Goal: Task Accomplishment & Management: Manage account settings

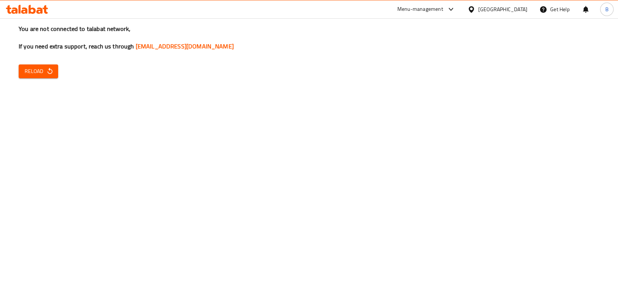
click at [39, 73] on span "Reload" at bounding box center [39, 71] width 28 height 9
click at [274, 150] on div "You are not connected to talabat network, If you need extra support, reach us t…" at bounding box center [309, 142] width 618 height 285
click at [28, 73] on span "Reload" at bounding box center [39, 71] width 28 height 9
click at [46, 75] on span "Reload" at bounding box center [39, 71] width 28 height 9
click at [284, 156] on div "You are not connected to talabat network, If you need extra support, reach us t…" at bounding box center [309, 142] width 618 height 285
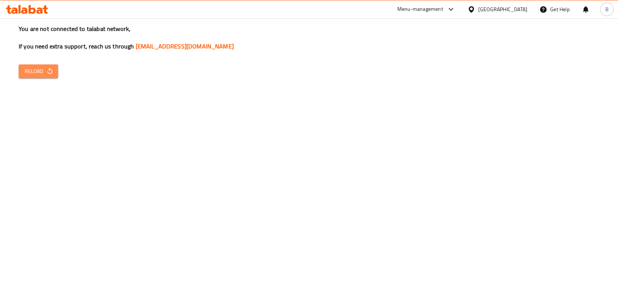
click at [29, 72] on span "Reload" at bounding box center [39, 71] width 28 height 9
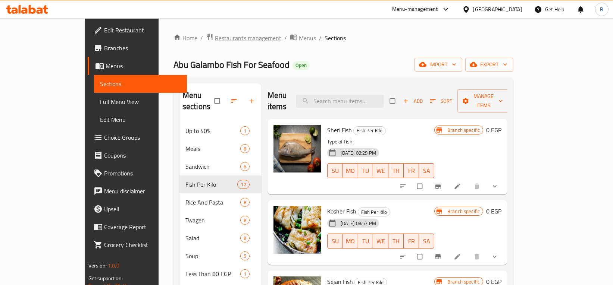
click at [215, 34] on span "Restaurants management" at bounding box center [248, 38] width 66 height 9
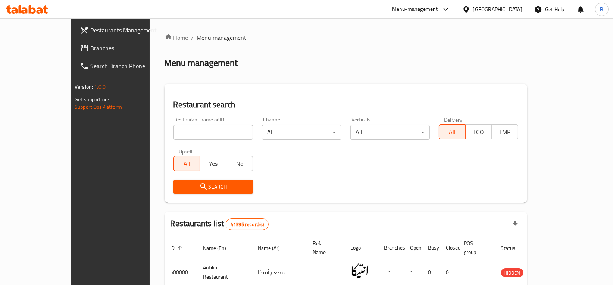
click at [189, 140] on div "Restaurant name or ID Restaurant name or ID" at bounding box center [213, 129] width 88 height 32
click at [201, 133] on input "search" at bounding box center [212, 132] width 79 height 15
type input "taغmeesa"
click at [175, 193] on button "Search" at bounding box center [212, 187] width 79 height 14
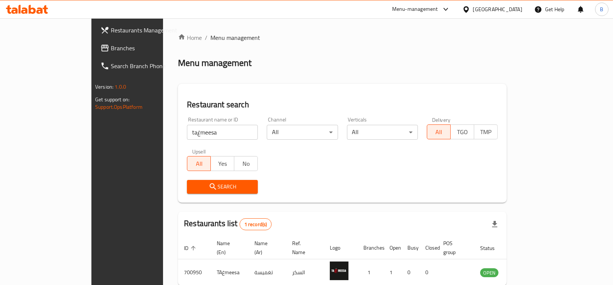
scroll to position [32, 0]
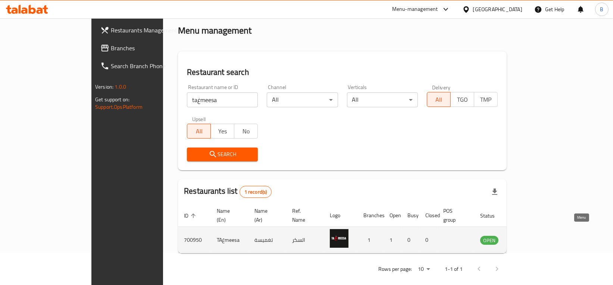
click at [533, 236] on link "enhanced table" at bounding box center [526, 240] width 14 height 9
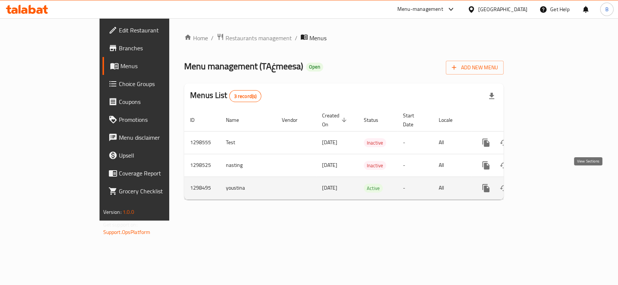
click at [544, 184] on icon "enhanced table" at bounding box center [539, 188] width 9 height 9
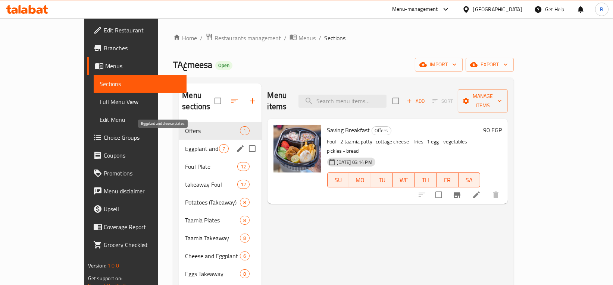
click at [185, 144] on span "Eggplant and cheese plates" at bounding box center [202, 148] width 34 height 9
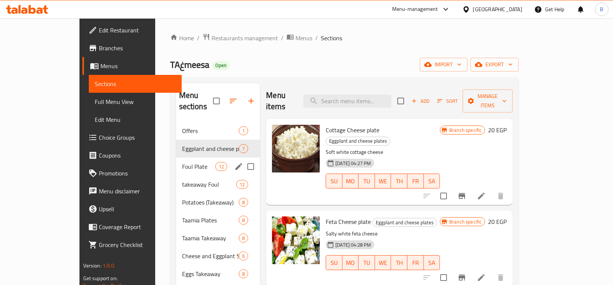
click at [176, 158] on div "Foul Plate 12" at bounding box center [218, 167] width 84 height 18
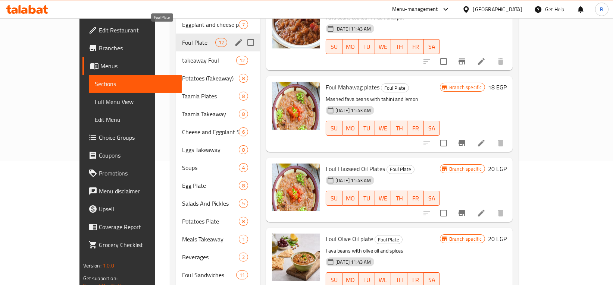
scroll to position [100, 0]
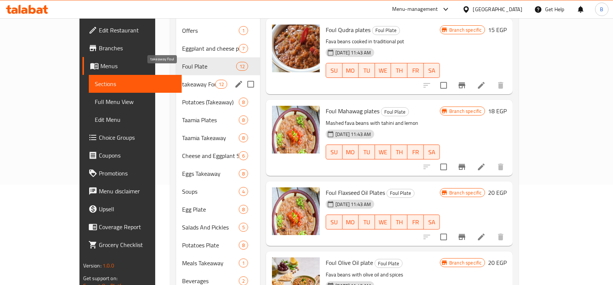
click at [182, 80] on span "takeaway Foul" at bounding box center [198, 84] width 33 height 9
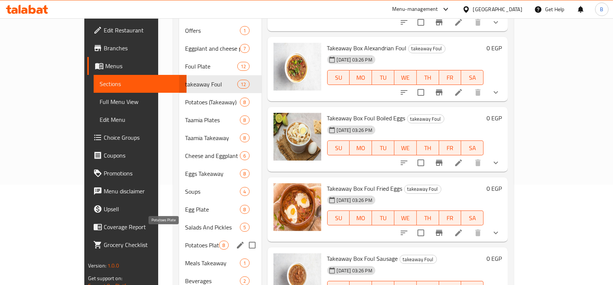
scroll to position [207, 0]
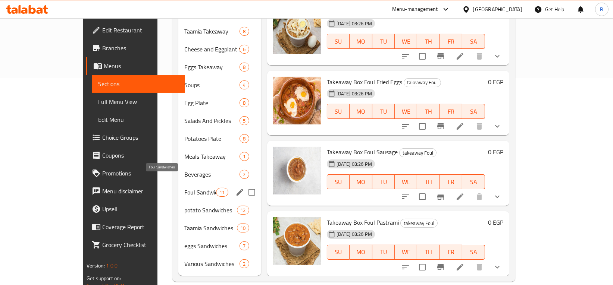
click at [184, 188] on span "Foul Sandwiches" at bounding box center [200, 192] width 32 height 9
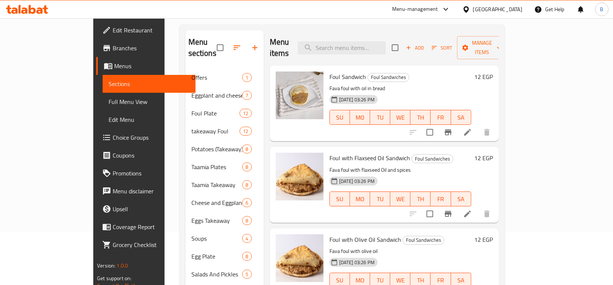
scroll to position [72, 0]
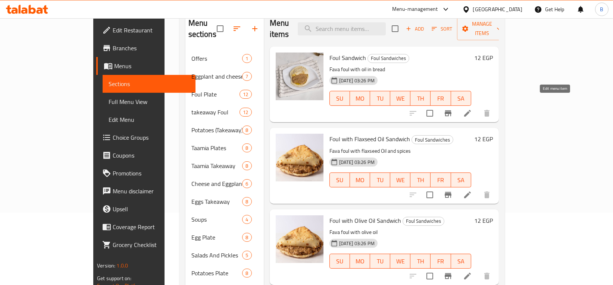
click at [471, 110] on icon at bounding box center [467, 113] width 7 height 7
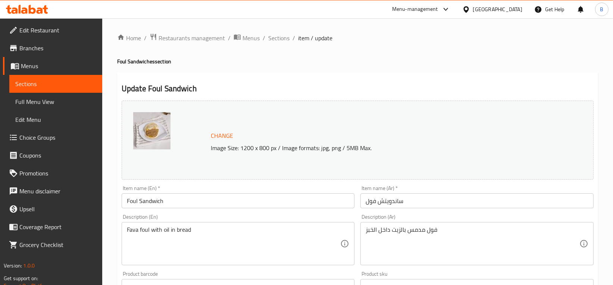
scroll to position [252, 0]
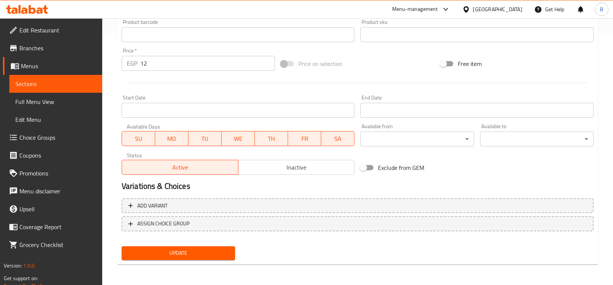
click at [214, 63] on input "12" at bounding box center [207, 63] width 135 height 15
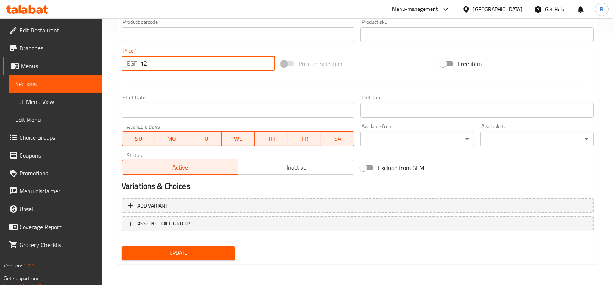
click at [214, 63] on input "12" at bounding box center [207, 63] width 135 height 15
type input "15"
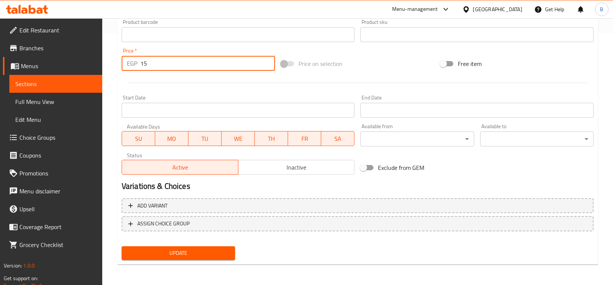
click at [172, 252] on span "Update" at bounding box center [178, 253] width 101 height 9
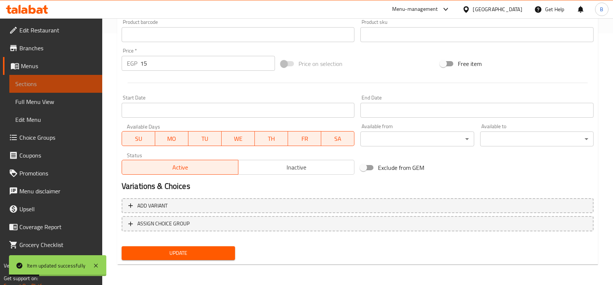
click at [33, 85] on span "Sections" at bounding box center [55, 83] width 81 height 9
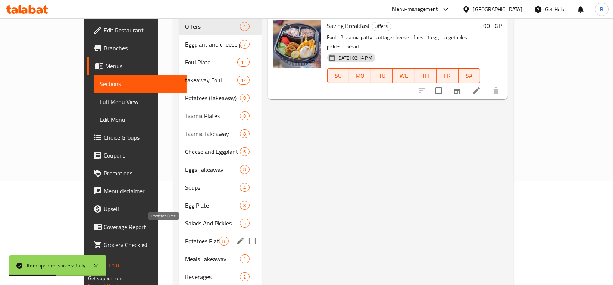
scroll to position [207, 0]
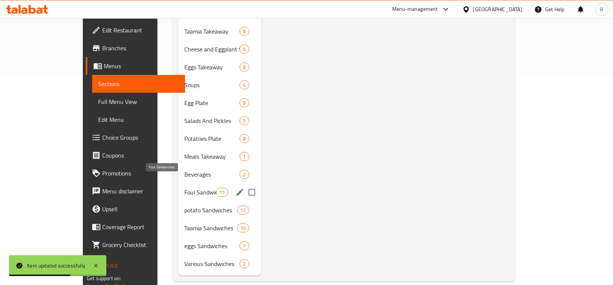
click at [184, 188] on span "Foul Sandwiches" at bounding box center [200, 192] width 32 height 9
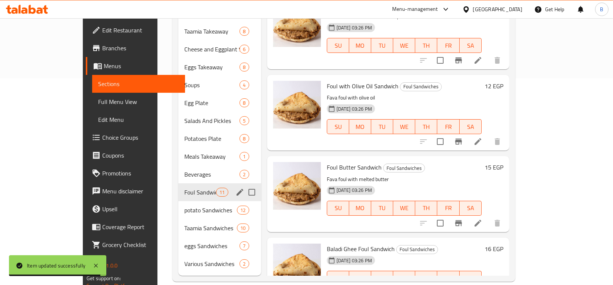
click at [244, 185] on input "Menu sections" at bounding box center [252, 193] width 16 height 16
checkbox input "true"
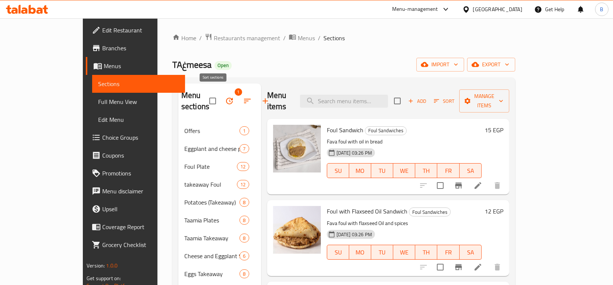
click at [243, 97] on icon "button" at bounding box center [247, 101] width 9 height 9
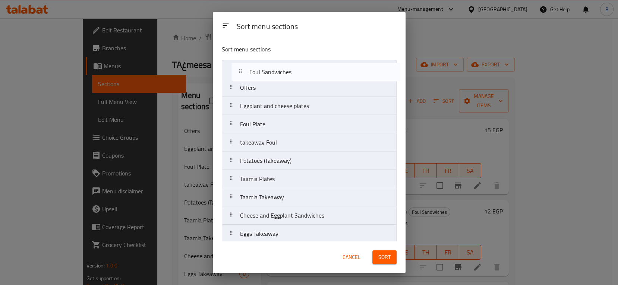
drag, startPoint x: 311, startPoint y: 164, endPoint x: 322, endPoint y: 54, distance: 109.9
click at [322, 54] on div "Sort menu sections Offers Eggplant and cheese plates Foul Plate takeaway Foul P…" at bounding box center [309, 140] width 193 height 203
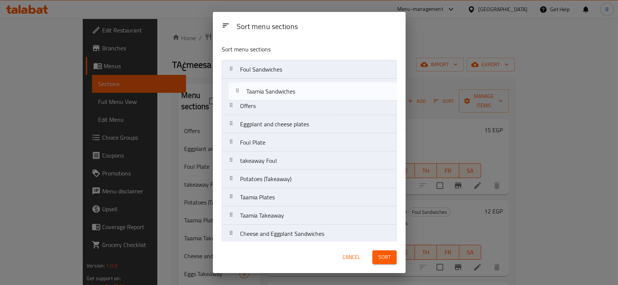
drag, startPoint x: 303, startPoint y: 192, endPoint x: 311, endPoint y: 72, distance: 120.3
click at [311, 72] on nav "Foul Sandwiches Offers Eggplant and cheese plates Foul Plate takeaway Foul Pota…" at bounding box center [309, 243] width 175 height 366
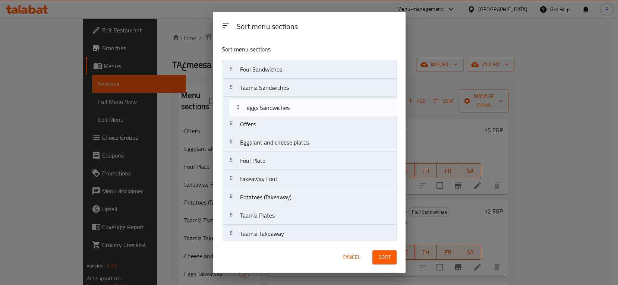
drag, startPoint x: 276, startPoint y: 212, endPoint x: 287, endPoint y: 81, distance: 131.4
click at [287, 81] on nav "Foul Sandwiches Taamia Sandwiches Offers Eggplant and cheese plates Foul Plate …" at bounding box center [309, 243] width 175 height 366
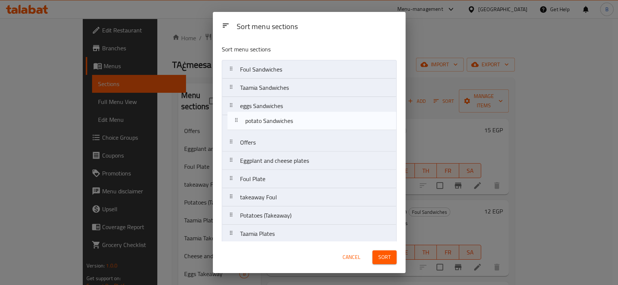
drag, startPoint x: 287, startPoint y: 218, endPoint x: 291, endPoint y: 116, distance: 101.5
click at [291, 116] on nav "Foul Sandwiches Taamia Sandwiches eggs Sandwiches Offers Eggplant and cheese pl…" at bounding box center [309, 243] width 175 height 366
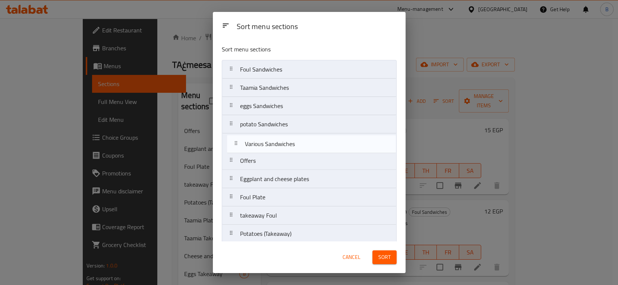
drag, startPoint x: 284, startPoint y: 238, endPoint x: 292, endPoint y: 126, distance: 112.1
click at [292, 126] on nav "Foul Sandwiches Taamia Sandwiches eggs Sandwiches potato Sandwiches Offers Eggp…" at bounding box center [309, 243] width 175 height 366
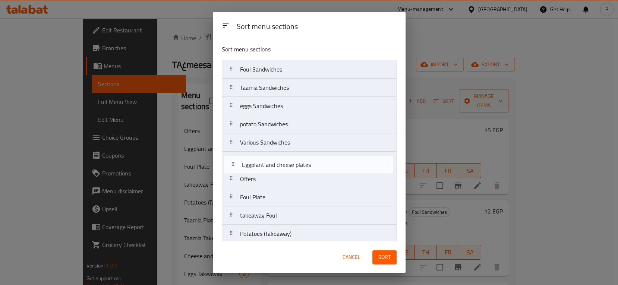
drag, startPoint x: 276, startPoint y: 173, endPoint x: 278, endPoint y: 158, distance: 15.5
click at [278, 158] on nav "Foul Sandwiches Taamia Sandwiches eggs Sandwiches potato Sandwiches Various San…" at bounding box center [309, 243] width 175 height 366
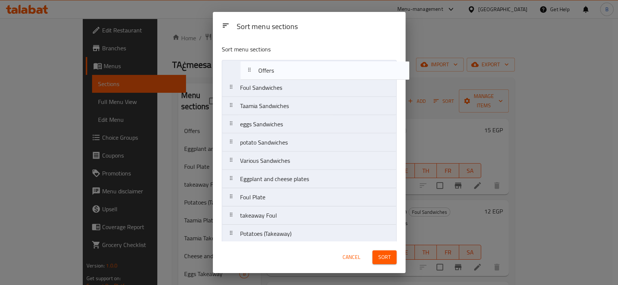
drag, startPoint x: 268, startPoint y: 172, endPoint x: 287, endPoint y: 62, distance: 112.4
click at [287, 62] on nav "Foul Sandwiches Taamia Sandwiches eggs Sandwiches potato Sandwiches Various San…" at bounding box center [309, 243] width 175 height 366
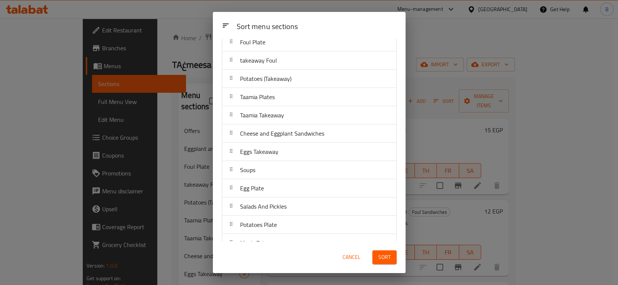
scroll to position [122, 0]
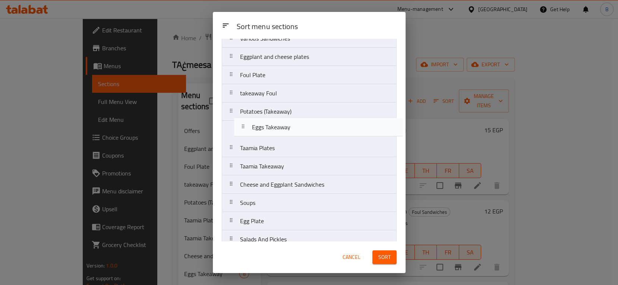
drag, startPoint x: 276, startPoint y: 186, endPoint x: 288, endPoint y: 127, distance: 60.9
click at [288, 127] on nav "Offers Foul Sandwiches Taamia Sandwiches eggs Sandwiches potato Sandwiches Vari…" at bounding box center [309, 121] width 175 height 366
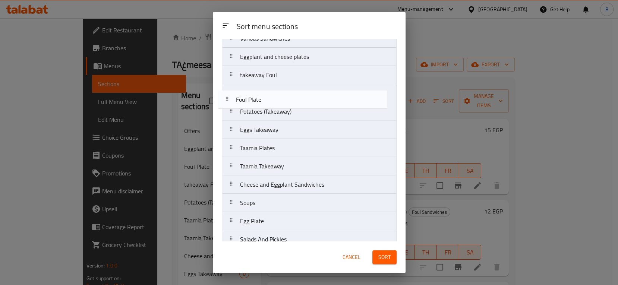
scroll to position [122, 0]
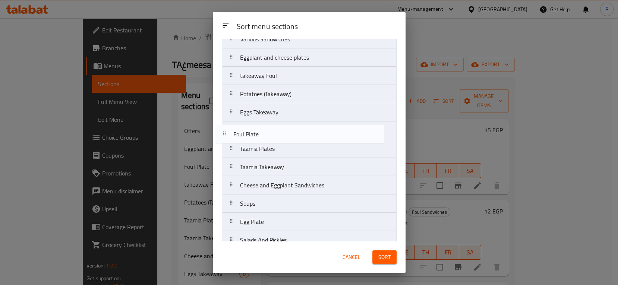
drag, startPoint x: 291, startPoint y: 79, endPoint x: 284, endPoint y: 142, distance: 63.7
click at [284, 142] on nav "Offers Foul Sandwiches Taamia Sandwiches eggs Sandwiches potato Sandwiches Vari…" at bounding box center [309, 121] width 175 height 366
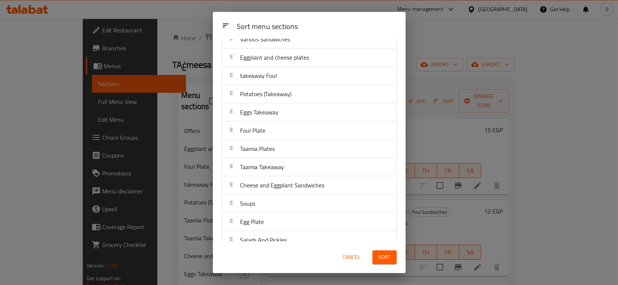
scroll to position [186, 0]
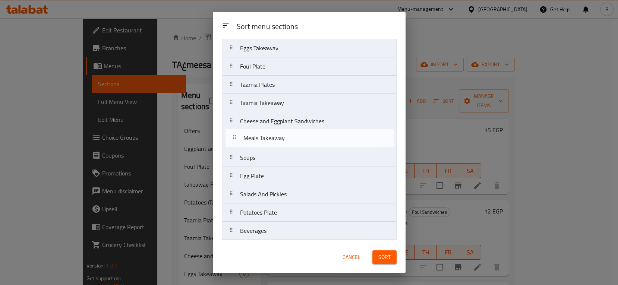
drag, startPoint x: 289, startPoint y: 217, endPoint x: 292, endPoint y: 134, distance: 82.5
click at [292, 134] on nav "Offers Foul Sandwiches Taamia Sandwiches eggs Sandwiches potato Sandwiches Vari…" at bounding box center [309, 57] width 175 height 366
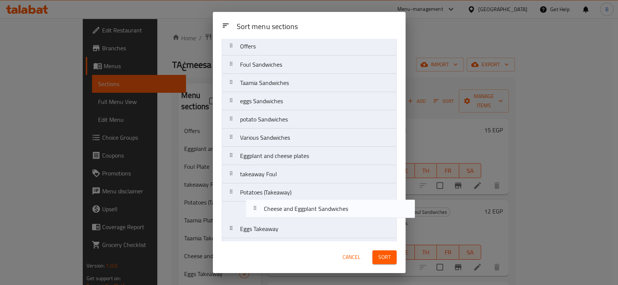
scroll to position [38, 0]
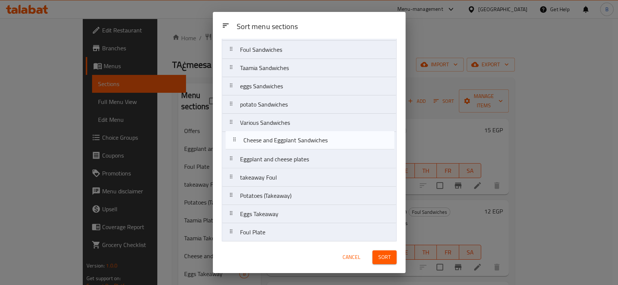
click at [301, 123] on nav "Offers Foul Sandwiches Taamia Sandwiches eggs Sandwiches potato Sandwiches Vari…" at bounding box center [309, 205] width 175 height 366
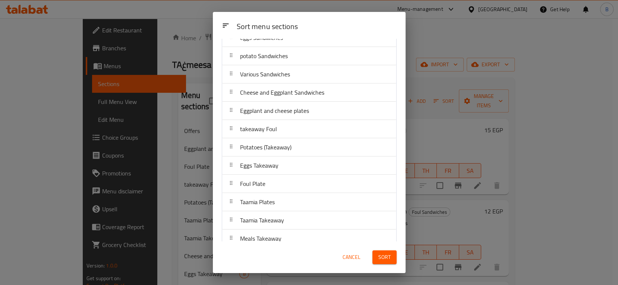
scroll to position [87, 0]
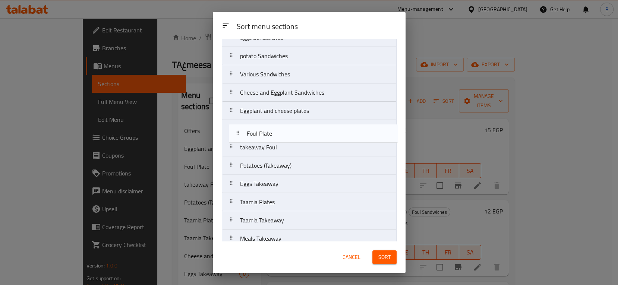
drag, startPoint x: 295, startPoint y: 189, endPoint x: 304, endPoint y: 135, distance: 54.7
click at [304, 135] on nav "Offers Foul Sandwiches Taamia Sandwiches eggs Sandwiches potato Sandwiches Vari…" at bounding box center [309, 157] width 175 height 366
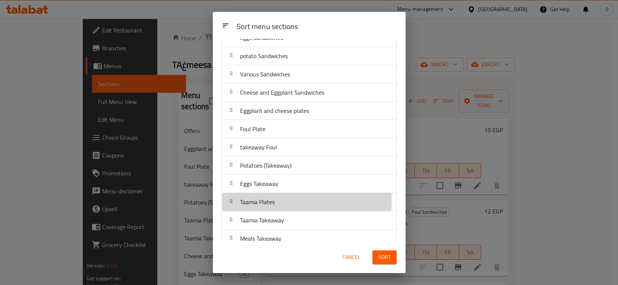
scroll to position [87, 0]
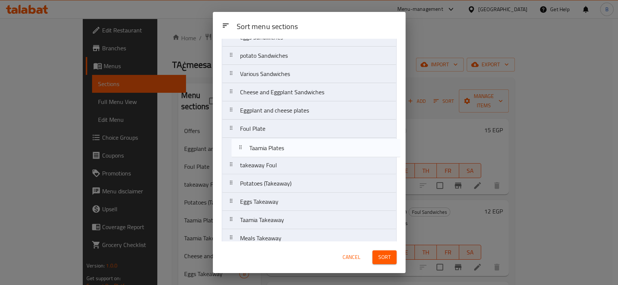
drag, startPoint x: 285, startPoint y: 200, endPoint x: 294, endPoint y: 144, distance: 56.2
click at [294, 144] on nav "Offers Foul Sandwiches Taamia Sandwiches eggs Sandwiches potato Sandwiches Vari…" at bounding box center [309, 156] width 175 height 366
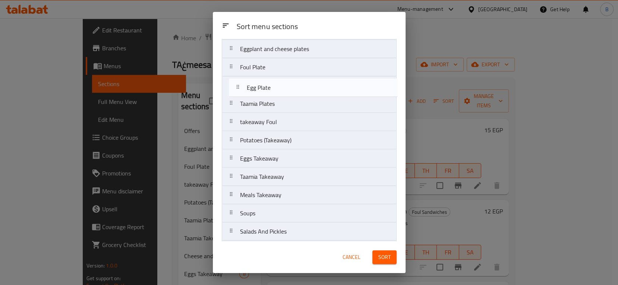
scroll to position [148, 0]
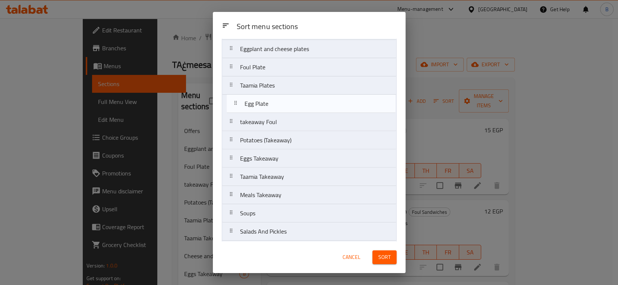
drag, startPoint x: 295, startPoint y: 177, endPoint x: 300, endPoint y: 92, distance: 85.2
click at [300, 92] on nav "Offers Foul Sandwiches Taamia Sandwiches eggs Sandwiches potato Sandwiches Vari…" at bounding box center [309, 95] width 175 height 366
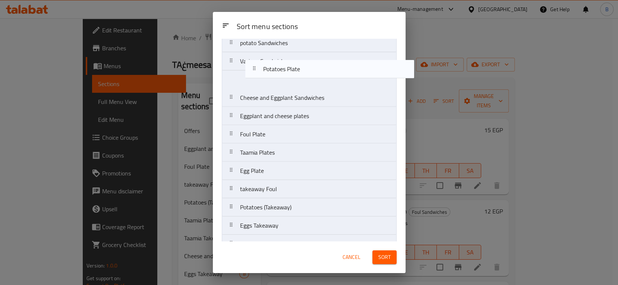
scroll to position [98, 0]
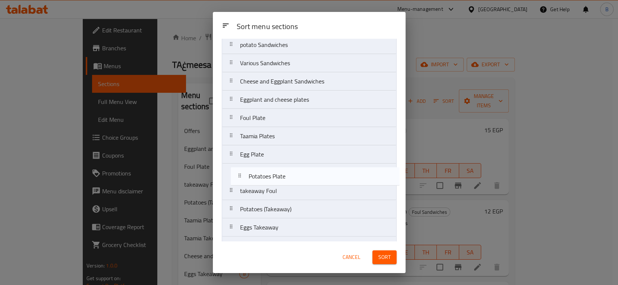
drag, startPoint x: 280, startPoint y: 218, endPoint x: 292, endPoint y: 144, distance: 74.4
click at [292, 144] on nav "Offers Foul Sandwiches Taamia Sandwiches eggs Sandwiches potato Sandwiches Vari…" at bounding box center [309, 145] width 175 height 366
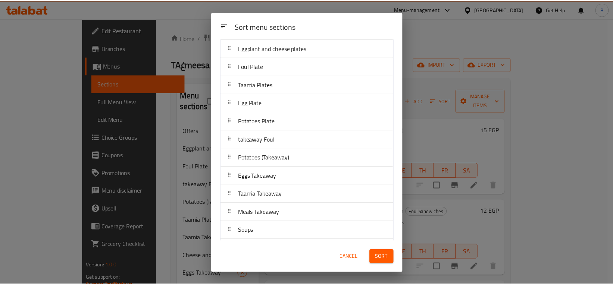
scroll to position [158, 0]
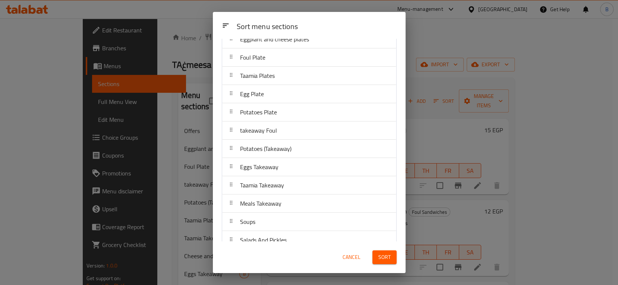
click at [386, 255] on span "Sort" at bounding box center [384, 257] width 12 height 9
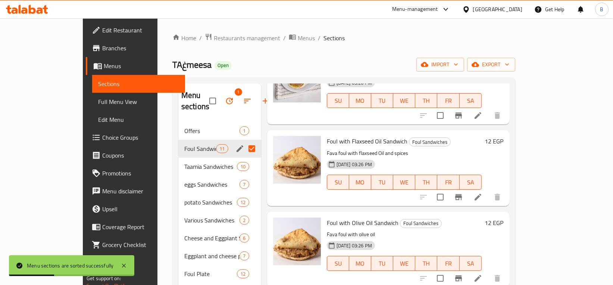
scroll to position [71, 0]
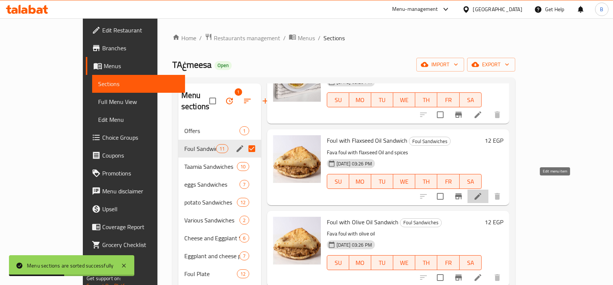
click at [482, 192] on icon at bounding box center [477, 196] width 9 height 9
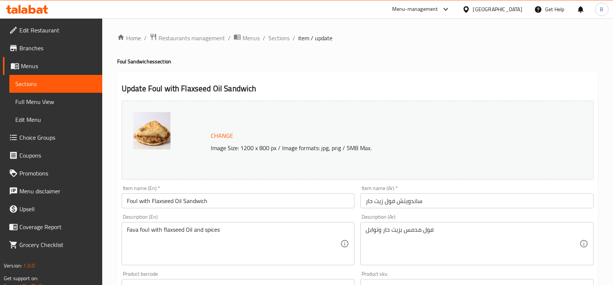
scroll to position [252, 0]
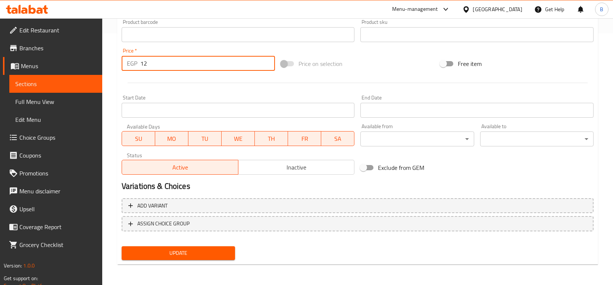
click at [195, 59] on input "12" at bounding box center [207, 63] width 135 height 15
type input "15"
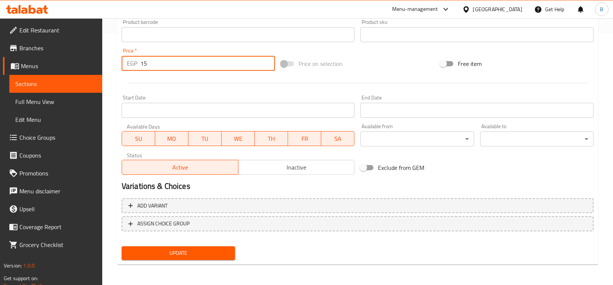
click at [182, 250] on span "Update" at bounding box center [178, 253] width 101 height 9
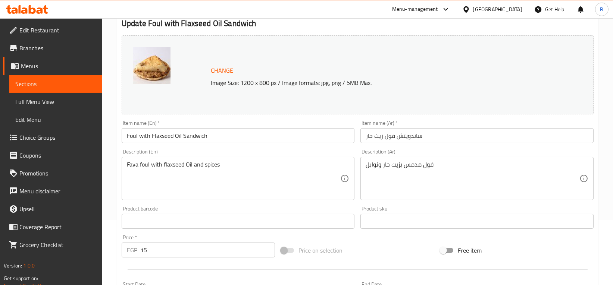
scroll to position [0, 0]
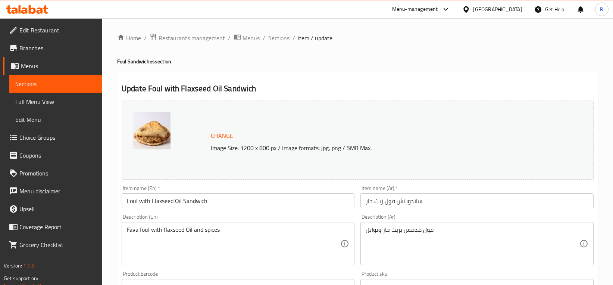
click at [65, 90] on link "Sections" at bounding box center [55, 84] width 93 height 18
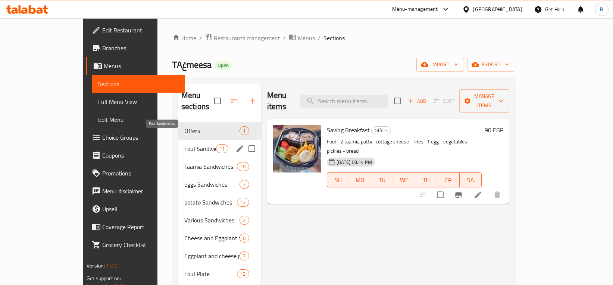
click at [184, 144] on span "Foul Sandwiches" at bounding box center [200, 148] width 32 height 9
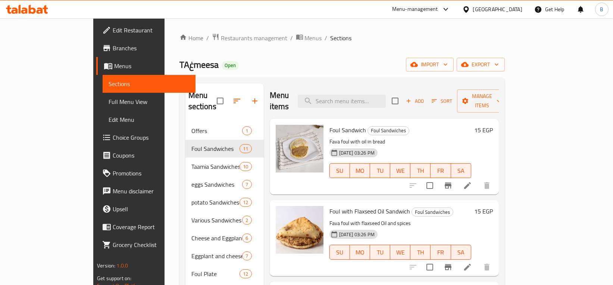
scroll to position [97, 0]
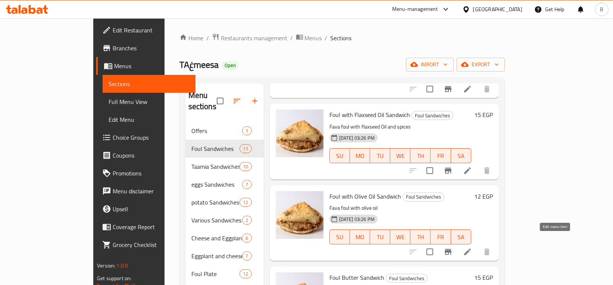
click at [472, 248] on icon at bounding box center [467, 252] width 9 height 9
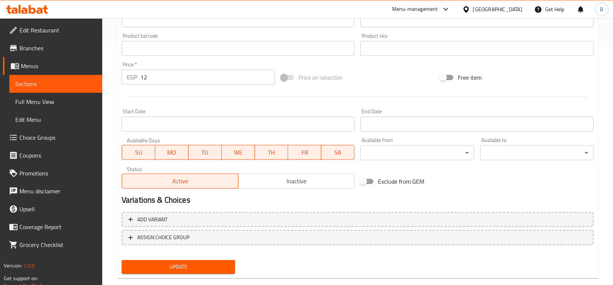
scroll to position [241, 0]
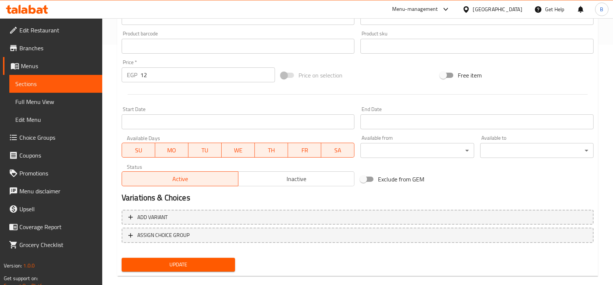
click at [201, 72] on input "12" at bounding box center [207, 74] width 135 height 15
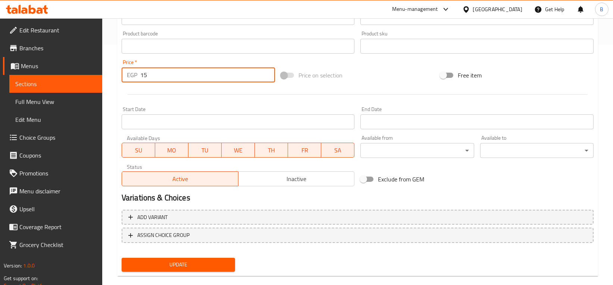
type input "15"
click at [188, 262] on span "Update" at bounding box center [178, 264] width 101 height 9
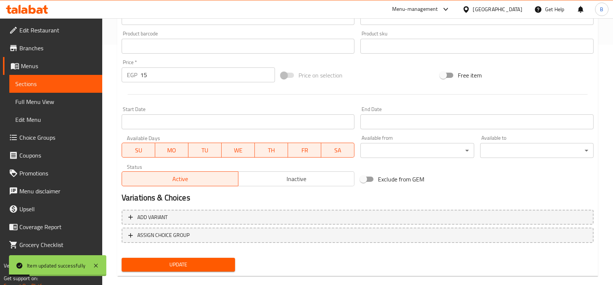
click at [82, 89] on link "Sections" at bounding box center [55, 84] width 93 height 18
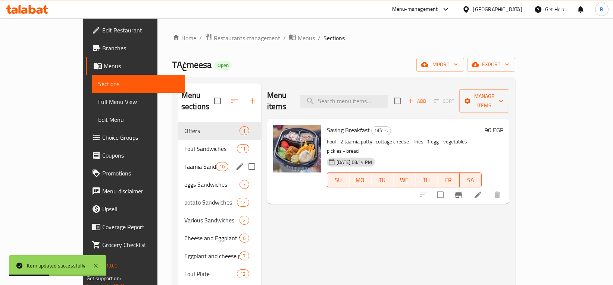
click at [184, 144] on span "Foul Sandwiches" at bounding box center [210, 148] width 53 height 9
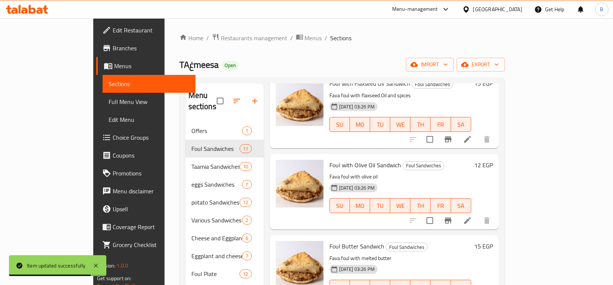
scroll to position [128, 0]
click at [472, 216] on icon at bounding box center [467, 220] width 9 height 9
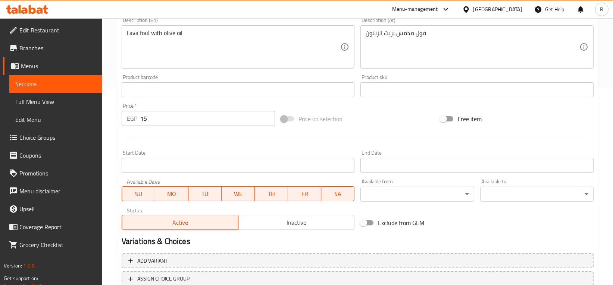
scroll to position [252, 0]
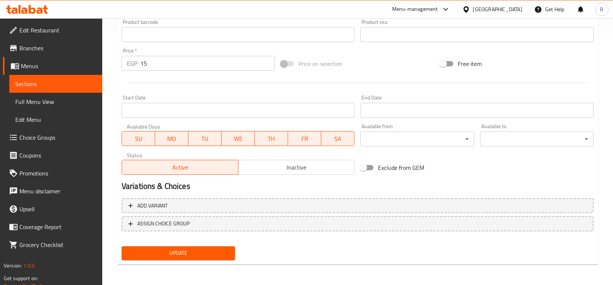
click at [43, 81] on span "Sections" at bounding box center [55, 83] width 81 height 9
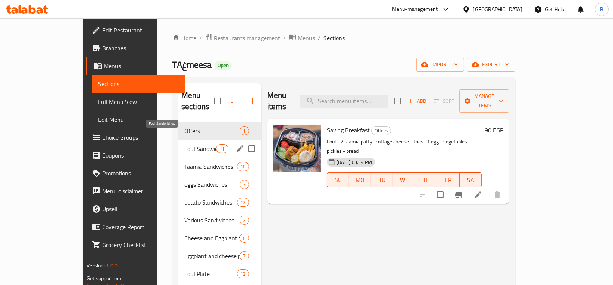
click at [178, 142] on div "Foul Sandwiches 11" at bounding box center [219, 149] width 83 height 18
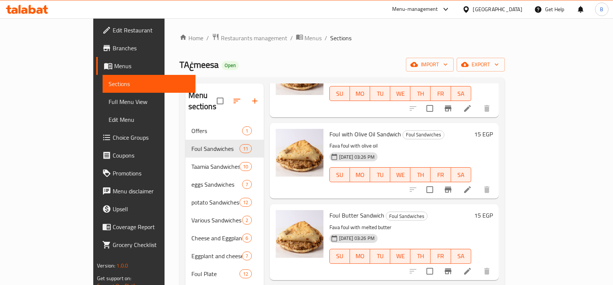
scroll to position [159, 0]
click at [496, 262] on div at bounding box center [450, 271] width 92 height 18
click at [471, 268] on icon at bounding box center [467, 271] width 7 height 7
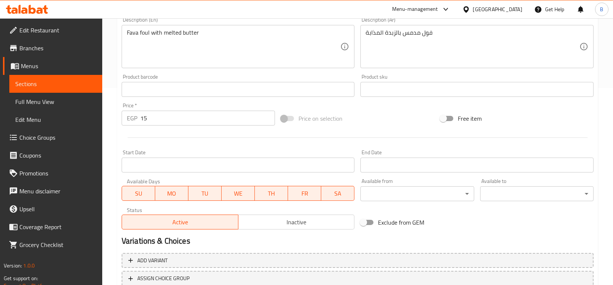
scroll to position [252, 0]
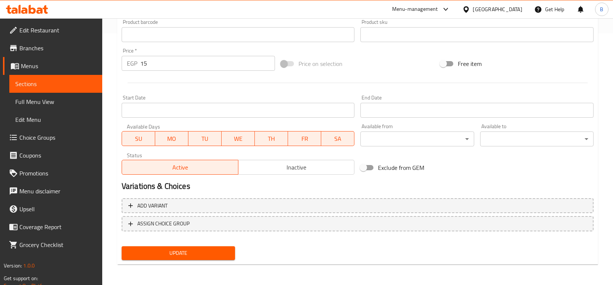
click at [232, 66] on input "15" at bounding box center [207, 63] width 135 height 15
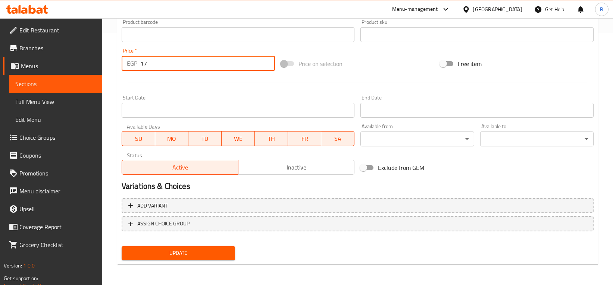
type input "17"
click at [203, 257] on span "Update" at bounding box center [178, 253] width 101 height 9
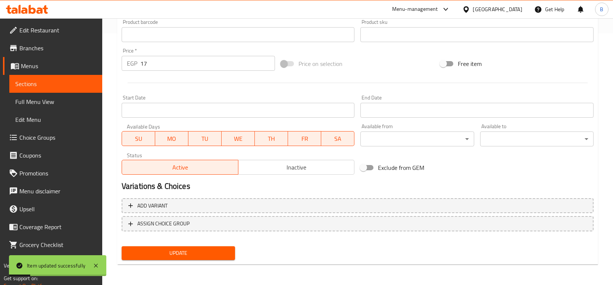
click at [62, 84] on span "Sections" at bounding box center [55, 83] width 81 height 9
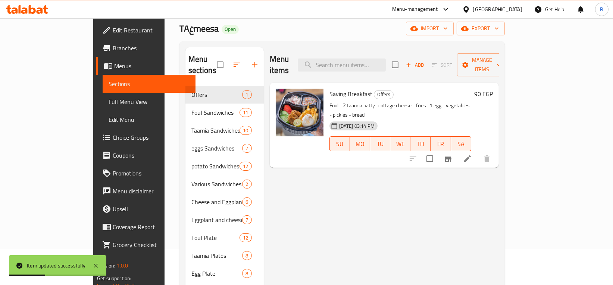
scroll to position [31, 0]
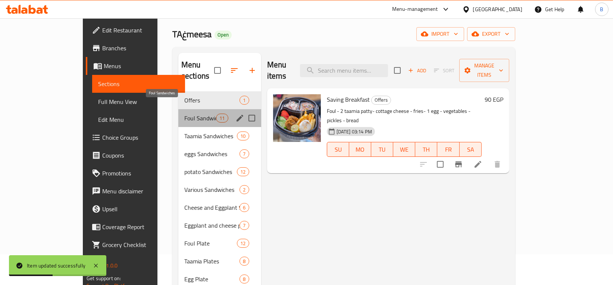
click at [186, 114] on span "Foul Sandwiches" at bounding box center [200, 118] width 32 height 9
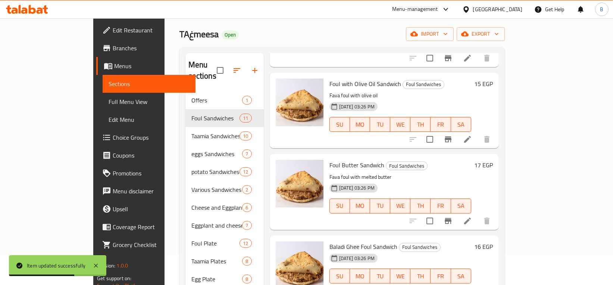
scroll to position [249, 0]
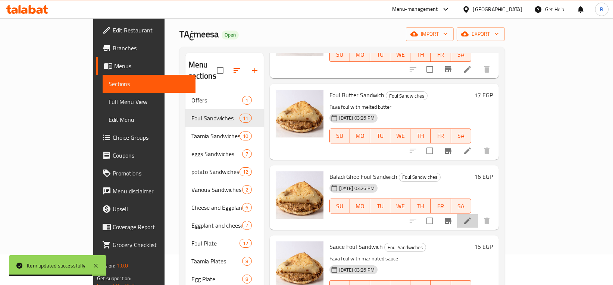
click at [478, 215] on li at bounding box center [467, 220] width 21 height 13
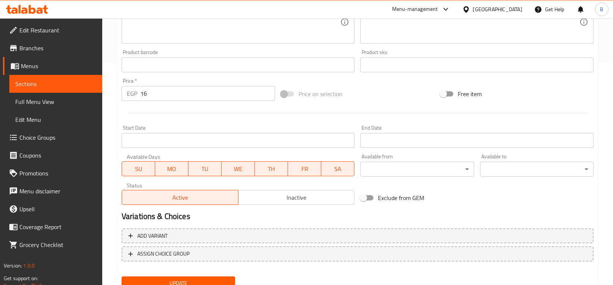
scroll to position [252, 0]
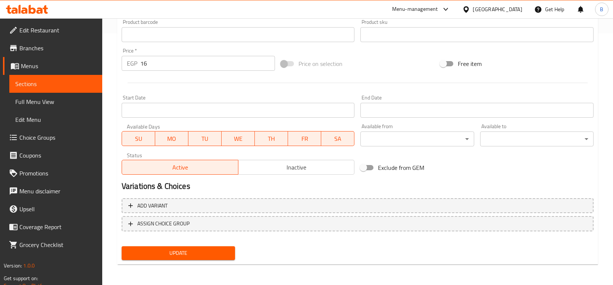
click at [229, 65] on input "16" at bounding box center [207, 63] width 135 height 15
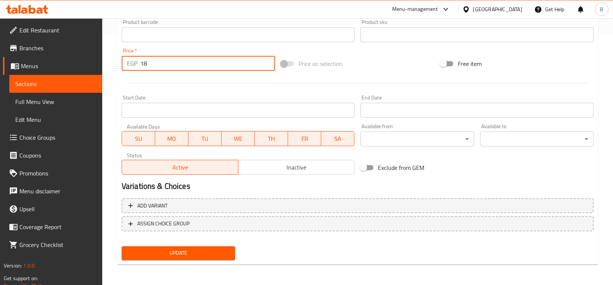
type input "18"
click at [184, 254] on span "Update" at bounding box center [178, 253] width 101 height 9
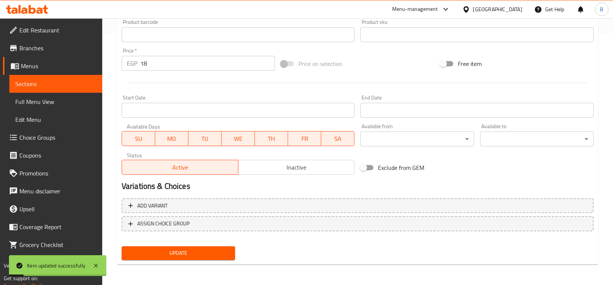
click at [70, 81] on span "Sections" at bounding box center [55, 83] width 81 height 9
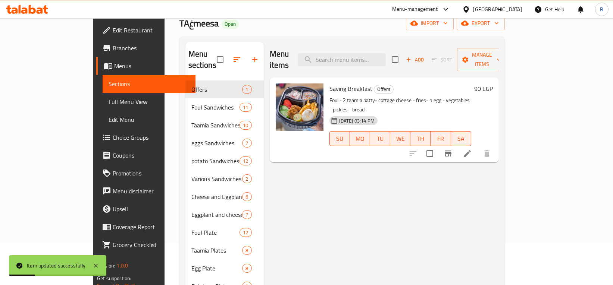
scroll to position [41, 0]
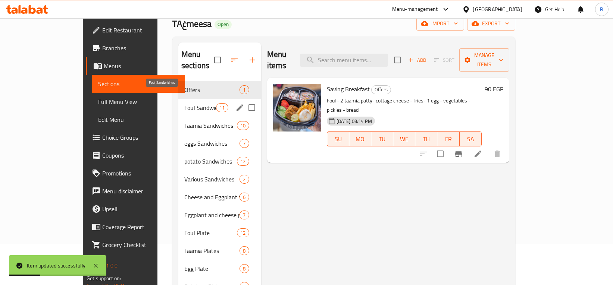
click at [184, 103] on span "Foul Sandwiches" at bounding box center [200, 107] width 32 height 9
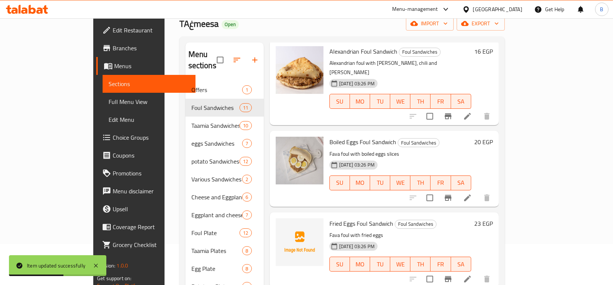
scroll to position [207, 0]
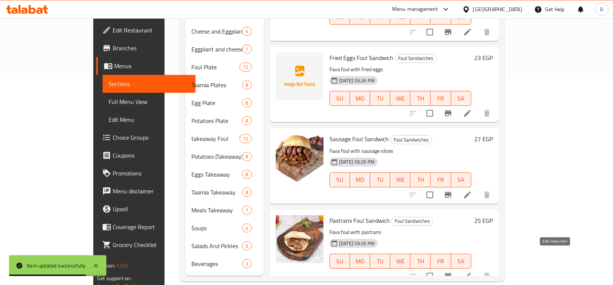
click at [472, 272] on icon at bounding box center [467, 276] width 9 height 9
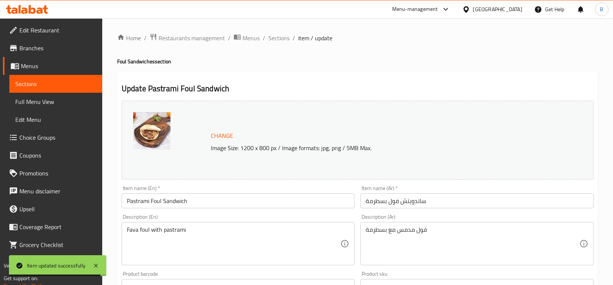
scroll to position [252, 0]
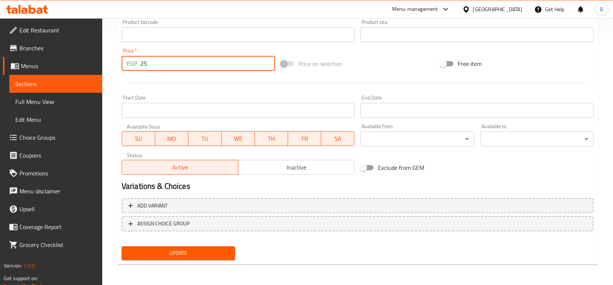
click at [190, 63] on input "25" at bounding box center [207, 63] width 135 height 15
type input "27"
click at [161, 250] on span "Update" at bounding box center [178, 253] width 101 height 9
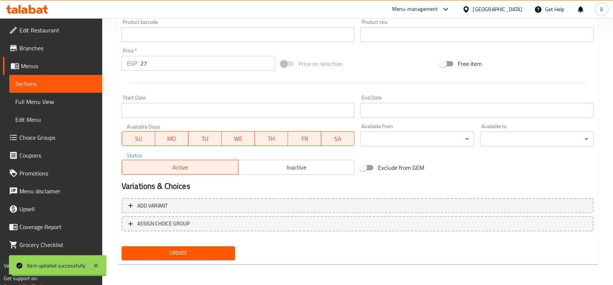
click at [40, 88] on span "Sections" at bounding box center [55, 83] width 81 height 9
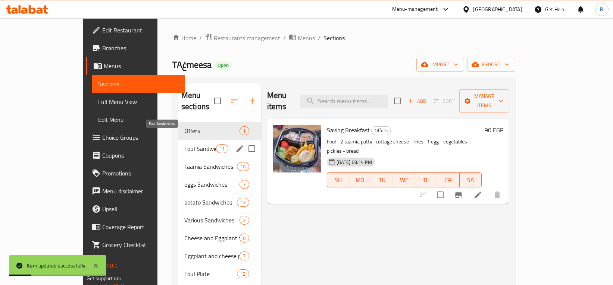
click at [184, 144] on span "Foul Sandwiches" at bounding box center [200, 148] width 32 height 9
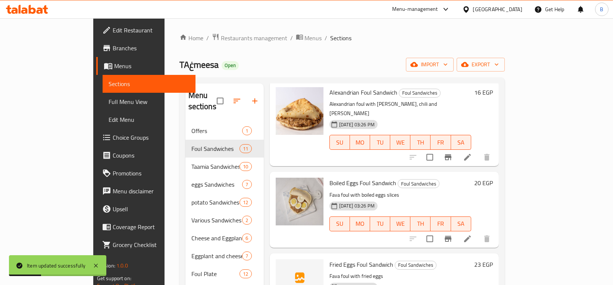
scroll to position [207, 0]
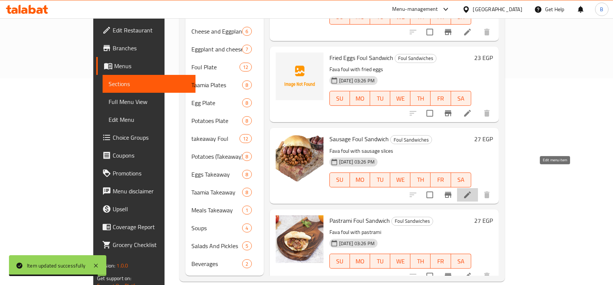
click at [472, 191] on icon at bounding box center [467, 195] width 9 height 9
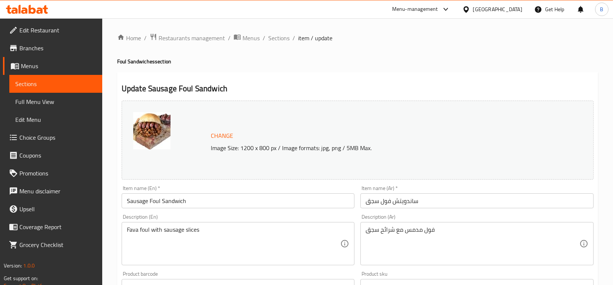
scroll to position [252, 0]
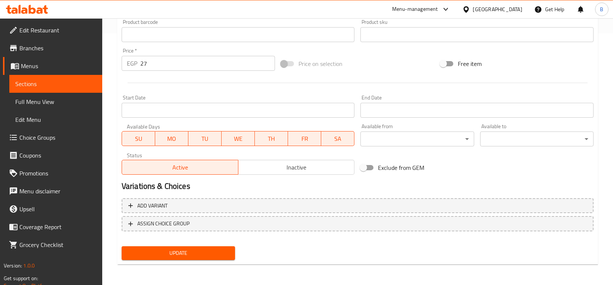
click at [168, 64] on input "27" at bounding box center [207, 63] width 135 height 15
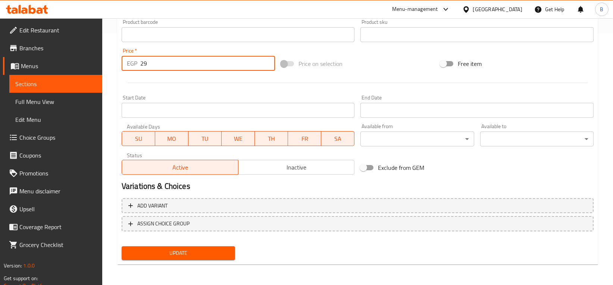
type input "29"
click at [189, 261] on div "Update" at bounding box center [178, 253] width 119 height 20
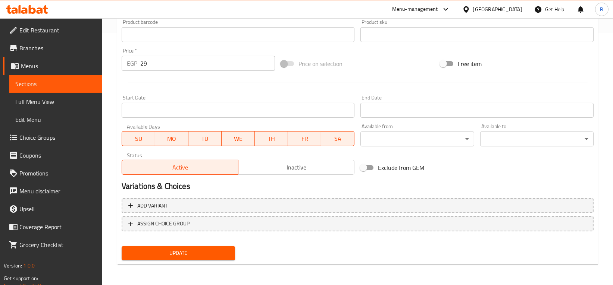
click at [201, 251] on span "Update" at bounding box center [178, 253] width 101 height 9
click at [60, 89] on link "Sections" at bounding box center [55, 84] width 93 height 18
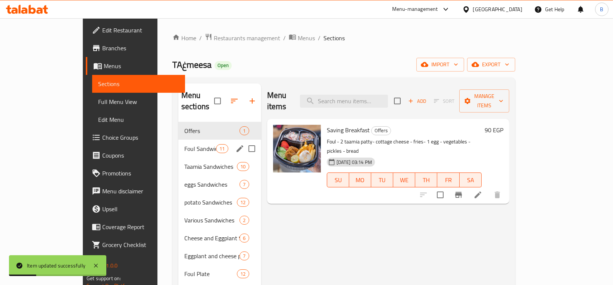
click at [184, 144] on span "Foul Sandwiches" at bounding box center [200, 148] width 32 height 9
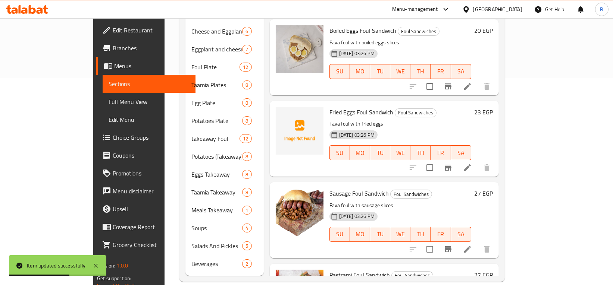
scroll to position [461, 0]
click at [478, 161] on li at bounding box center [467, 167] width 21 height 13
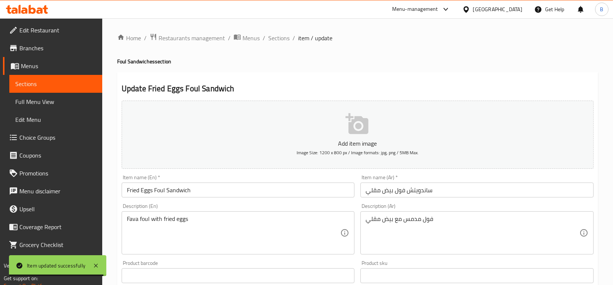
scroll to position [241, 0]
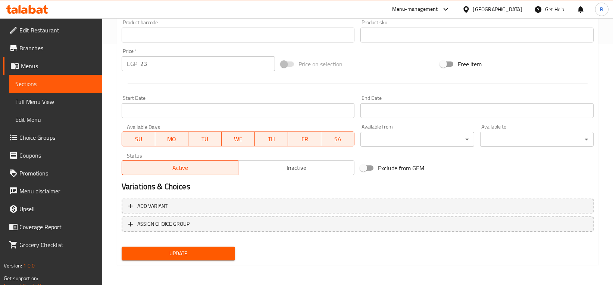
click at [220, 67] on input "23" at bounding box center [207, 63] width 135 height 15
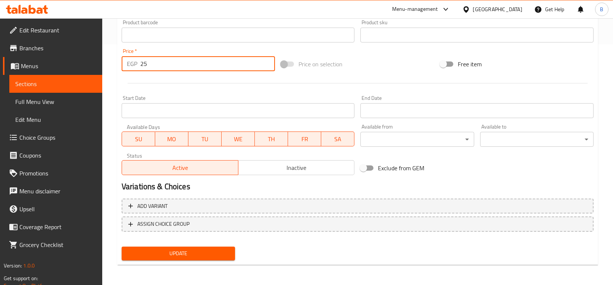
type input "25"
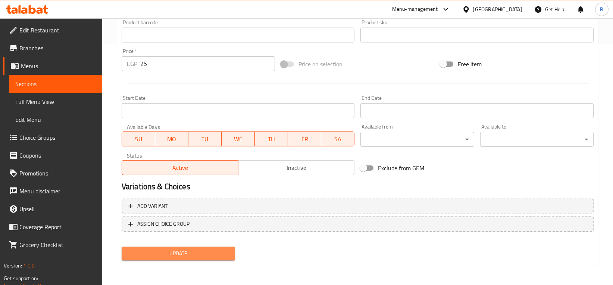
click at [175, 249] on span "Update" at bounding box center [178, 253] width 101 height 9
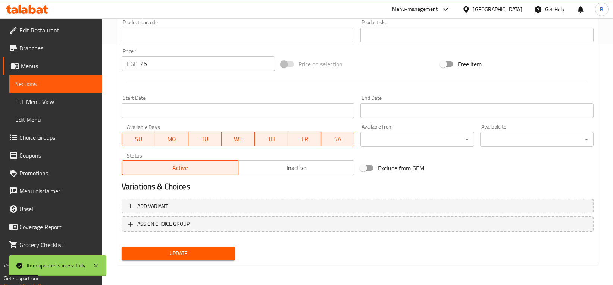
click at [50, 80] on span "Sections" at bounding box center [55, 83] width 81 height 9
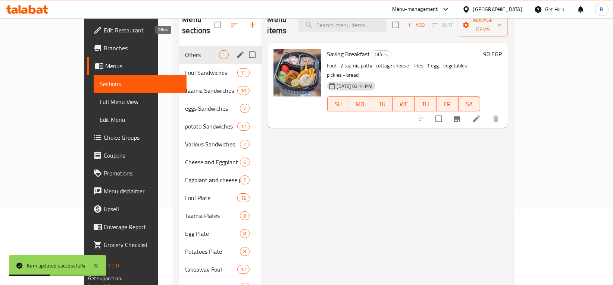
scroll to position [75, 0]
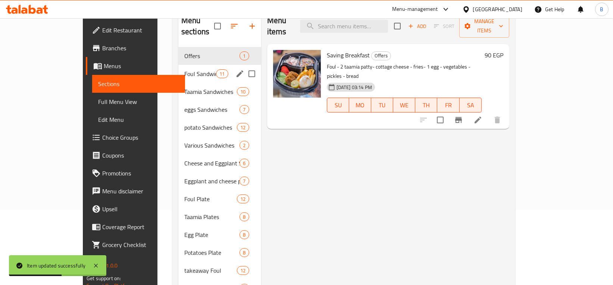
click at [178, 69] on div "Foul Sandwiches 11" at bounding box center [219, 74] width 83 height 18
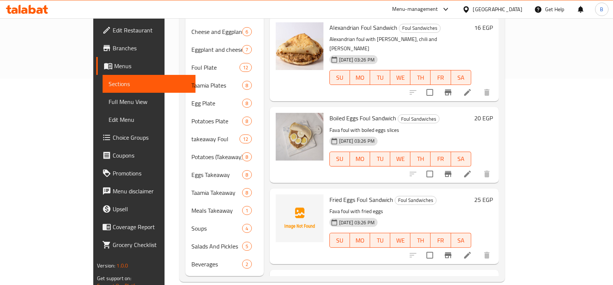
scroll to position [373, 0]
click at [468, 154] on span "SA" at bounding box center [461, 159] width 14 height 11
click at [478, 168] on li at bounding box center [467, 174] width 21 height 13
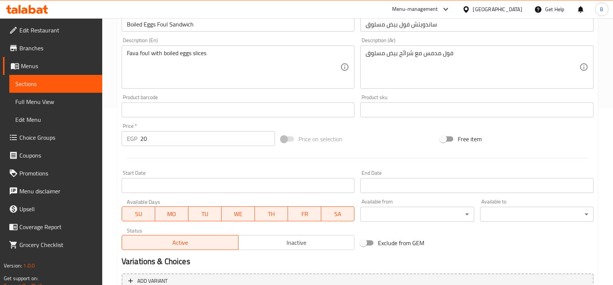
scroll to position [252, 0]
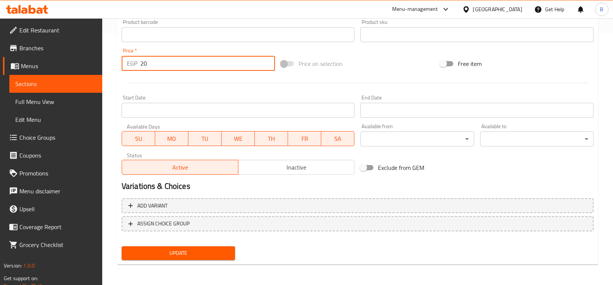
click at [217, 70] on input "20" at bounding box center [207, 63] width 135 height 15
type input "22"
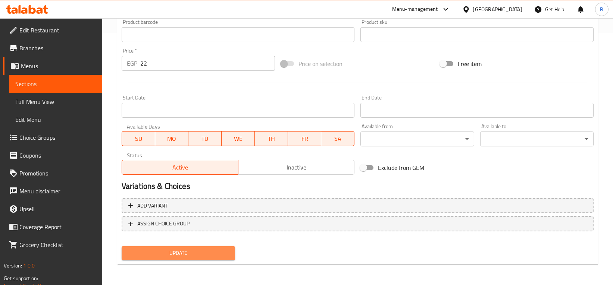
click at [176, 251] on span "Update" at bounding box center [178, 253] width 101 height 9
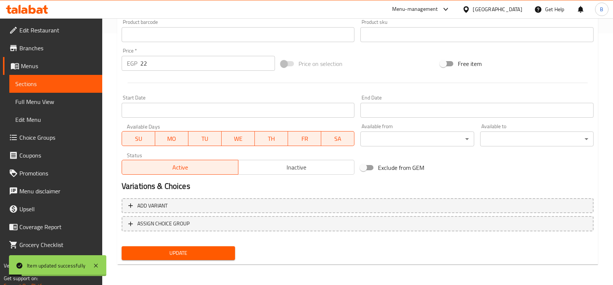
click at [41, 87] on span "Sections" at bounding box center [55, 83] width 81 height 9
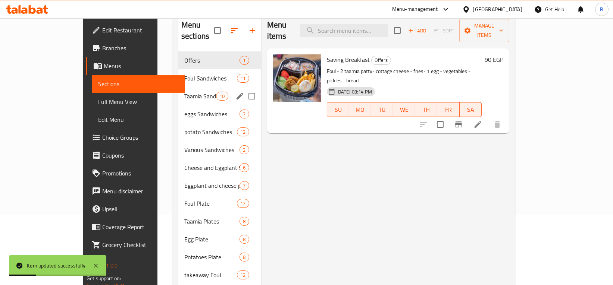
scroll to position [70, 0]
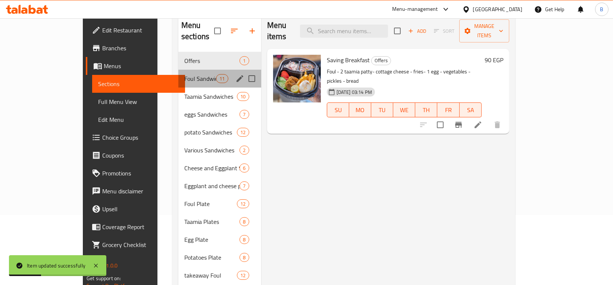
click at [178, 72] on div "Foul Sandwiches 11" at bounding box center [219, 79] width 83 height 18
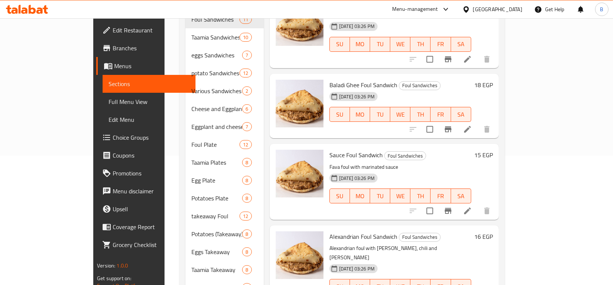
scroll to position [241, 0]
click at [472, 207] on icon at bounding box center [467, 211] width 9 height 9
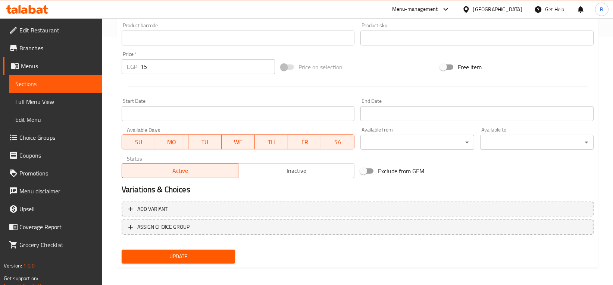
scroll to position [252, 0]
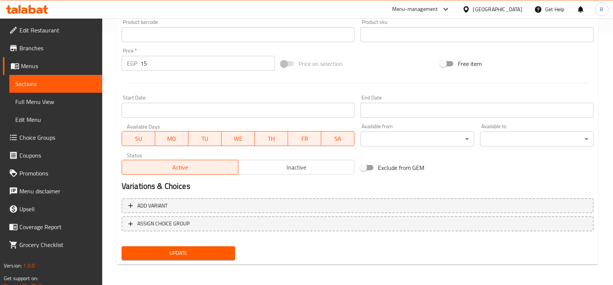
click at [201, 61] on input "15" at bounding box center [207, 63] width 135 height 15
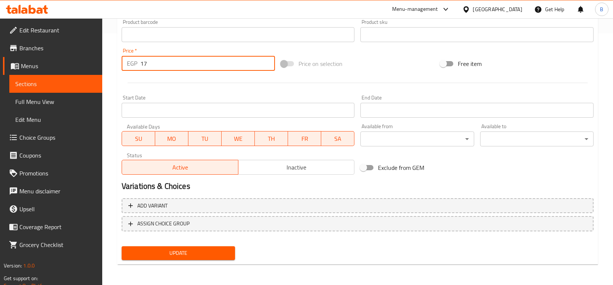
type input "17"
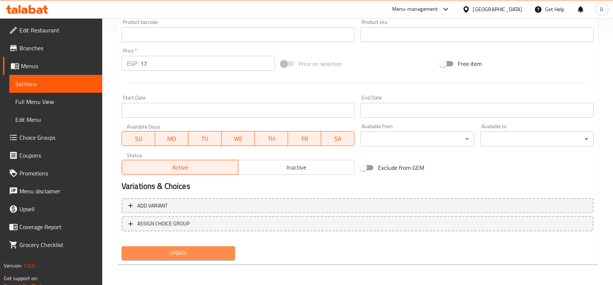
click at [201, 257] on span "Update" at bounding box center [178, 253] width 101 height 9
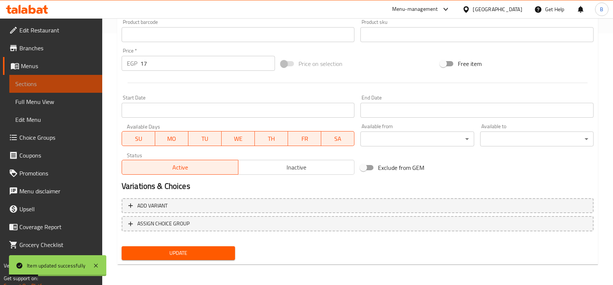
click at [57, 85] on span "Sections" at bounding box center [55, 83] width 81 height 9
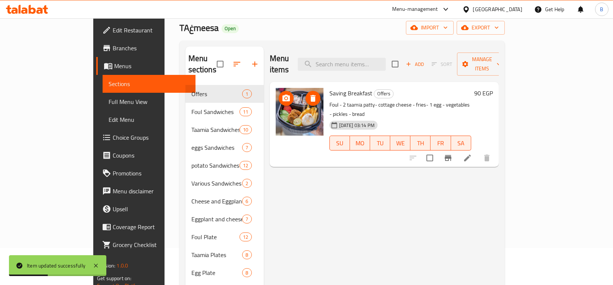
scroll to position [36, 0]
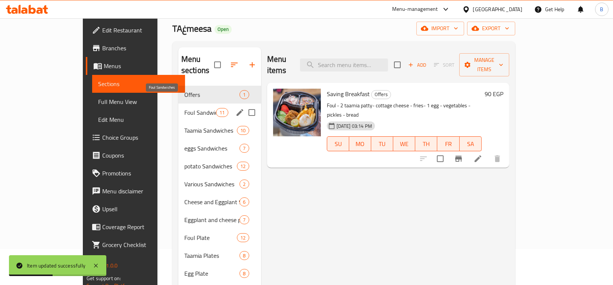
click at [186, 108] on span "Foul Sandwiches" at bounding box center [200, 112] width 32 height 9
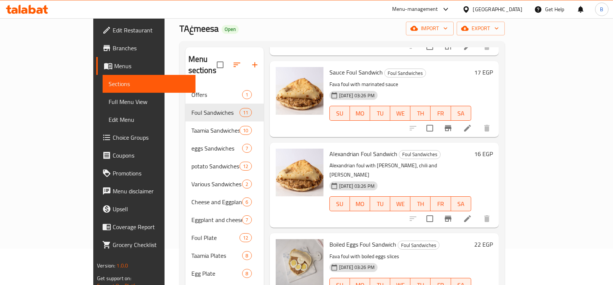
scroll to position [418, 0]
click at [472, 214] on icon at bounding box center [467, 218] width 9 height 9
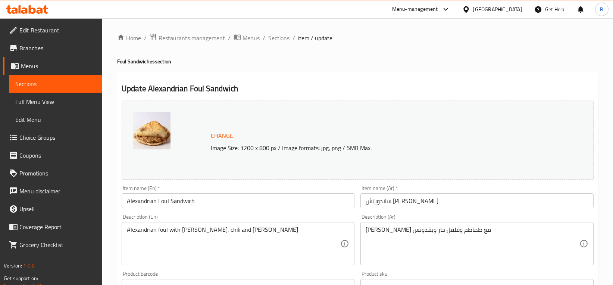
scroll to position [252, 0]
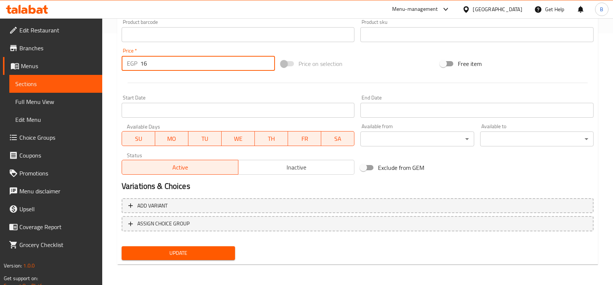
click at [213, 64] on input "16" at bounding box center [207, 63] width 135 height 15
type input "18"
click at [180, 247] on button "Update" at bounding box center [178, 253] width 113 height 14
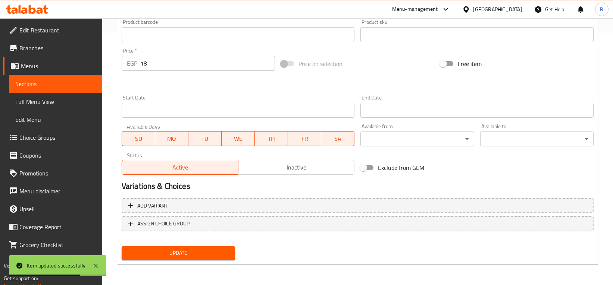
click at [47, 84] on span "Sections" at bounding box center [55, 83] width 81 height 9
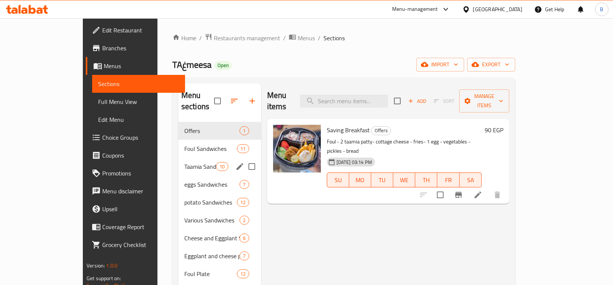
click at [178, 158] on div "Taamia Sandwiches 10" at bounding box center [219, 167] width 83 height 18
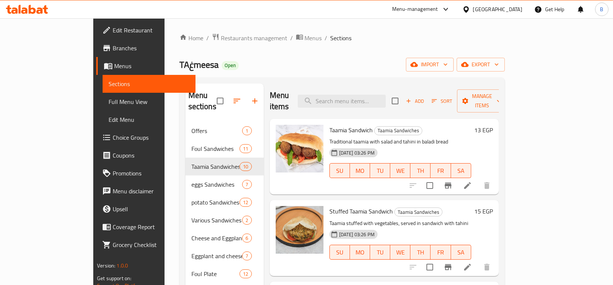
click at [478, 179] on li at bounding box center [467, 185] width 21 height 13
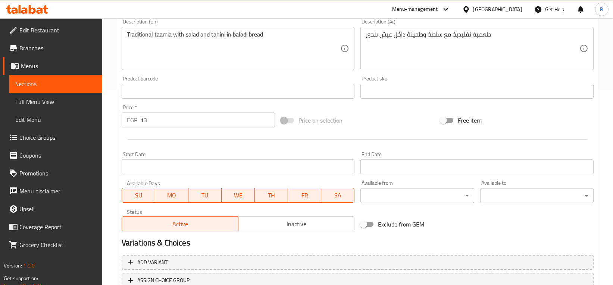
scroll to position [196, 0]
click at [208, 116] on input "13" at bounding box center [207, 119] width 135 height 15
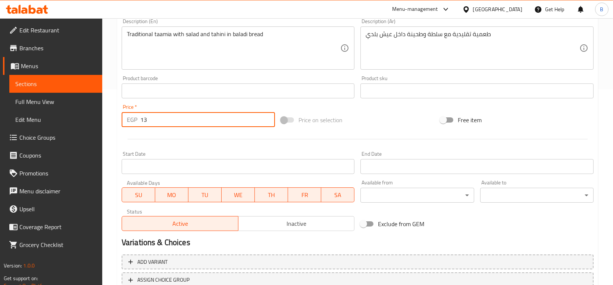
click at [208, 116] on input "13" at bounding box center [207, 119] width 135 height 15
type input "15"
click at [59, 82] on span "Sections" at bounding box center [55, 83] width 81 height 9
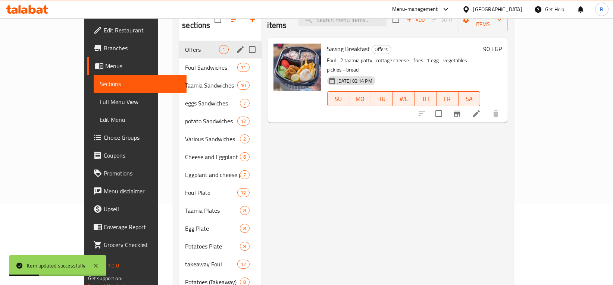
scroll to position [81, 0]
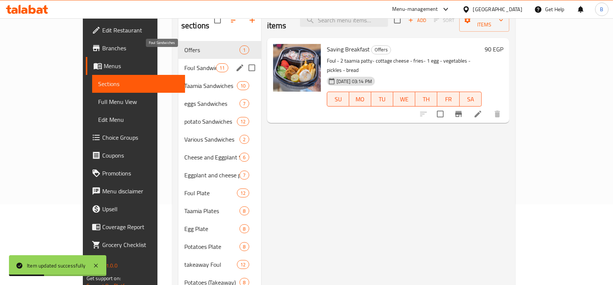
click at [184, 63] on span "Foul Sandwiches" at bounding box center [200, 67] width 32 height 9
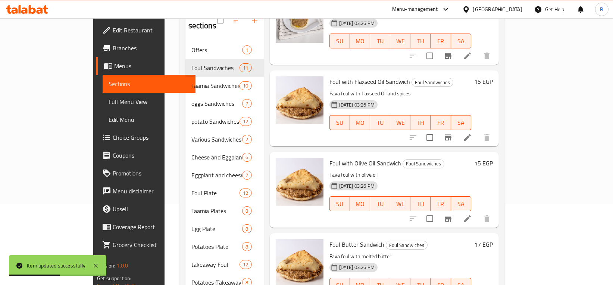
scroll to position [48, 0]
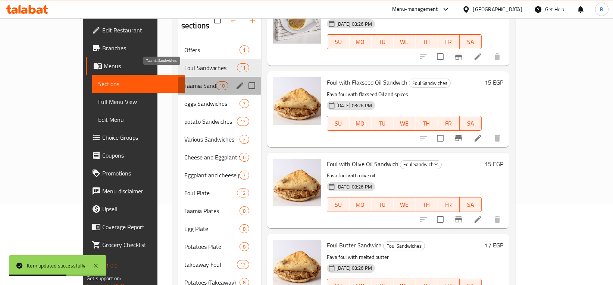
click at [184, 81] on span "Taamia Sandwiches" at bounding box center [200, 85] width 32 height 9
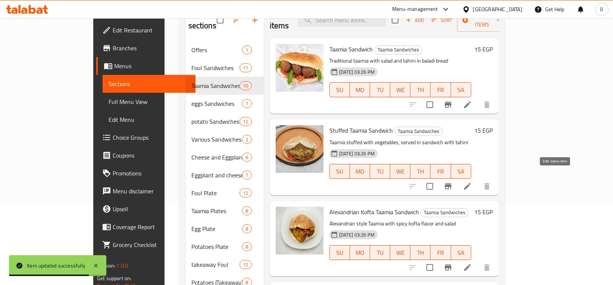
click at [472, 182] on icon at bounding box center [467, 186] width 9 height 9
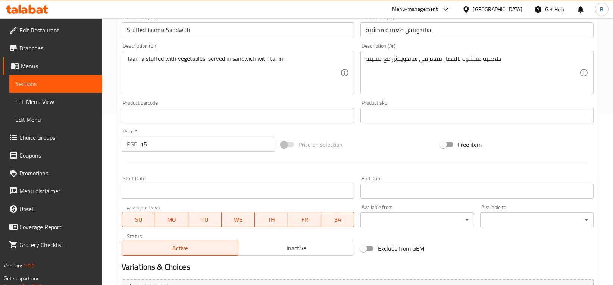
scroll to position [178, 0]
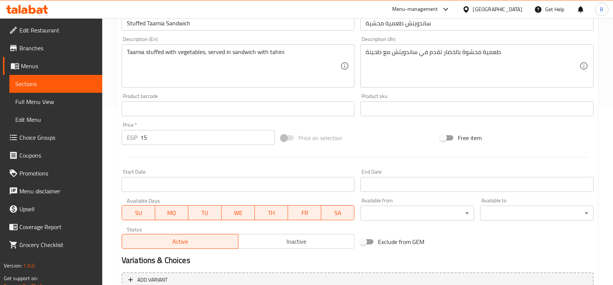
click at [186, 137] on input "15" at bounding box center [207, 137] width 135 height 15
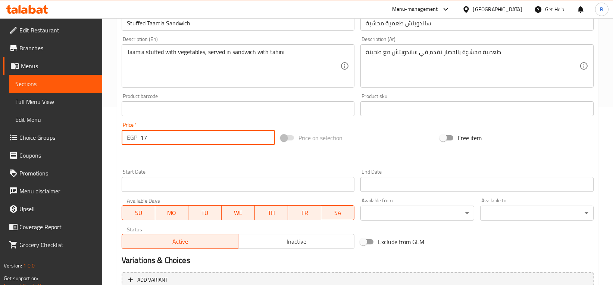
type input "17"
click at [66, 86] on span "Sections" at bounding box center [55, 83] width 81 height 9
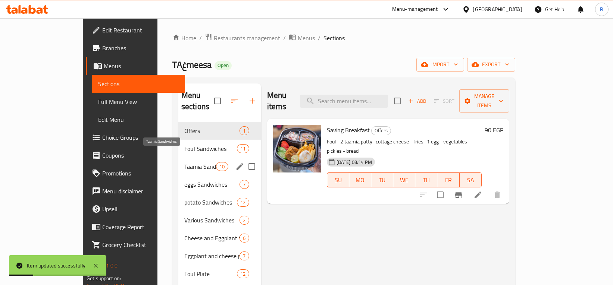
click at [184, 162] on span "Taamia Sandwiches" at bounding box center [200, 166] width 32 height 9
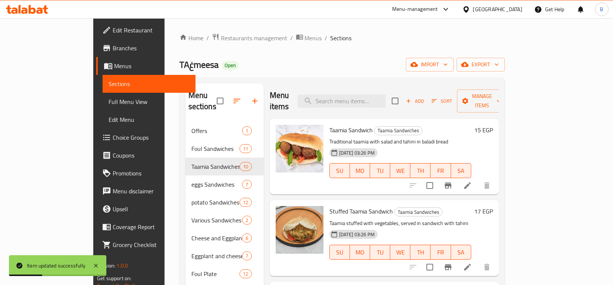
scroll to position [129, 0]
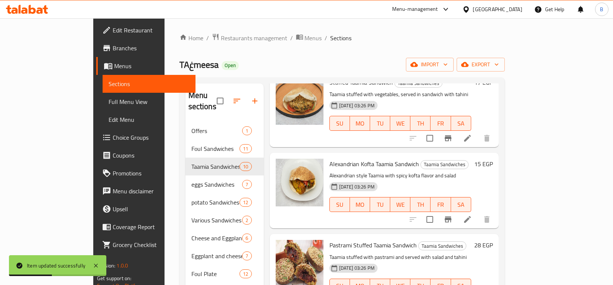
click at [472, 215] on icon at bounding box center [467, 219] width 9 height 9
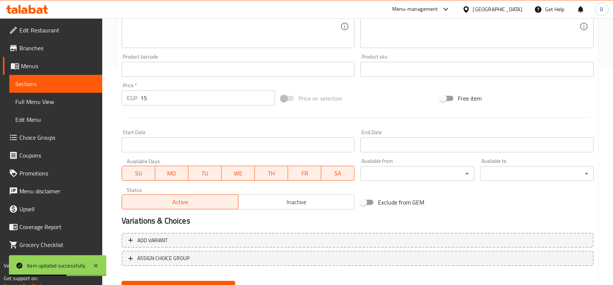
scroll to position [252, 0]
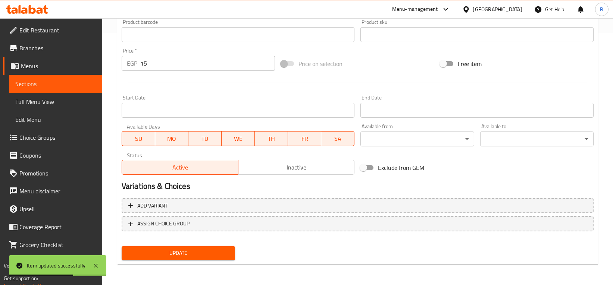
click at [213, 71] on div "Price   * EGP 15 Price *" at bounding box center [198, 59] width 159 height 29
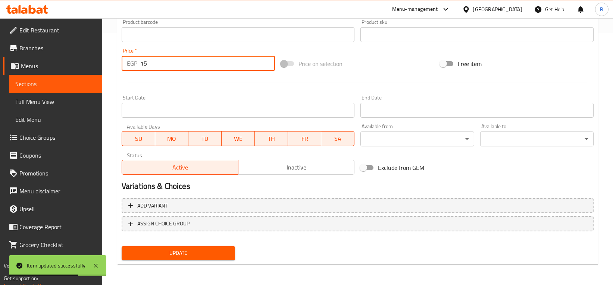
click at [220, 67] on input "15" at bounding box center [207, 63] width 135 height 15
type input "17"
click at [122, 246] on button "Update" at bounding box center [178, 253] width 113 height 14
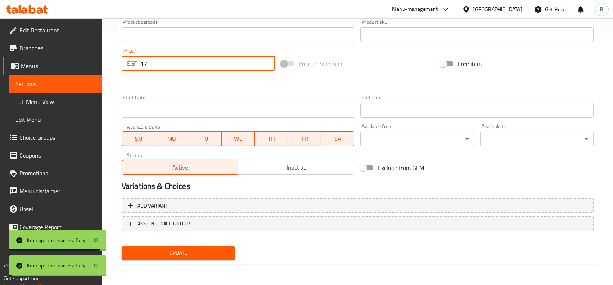
click at [32, 82] on span "Sections" at bounding box center [55, 83] width 81 height 9
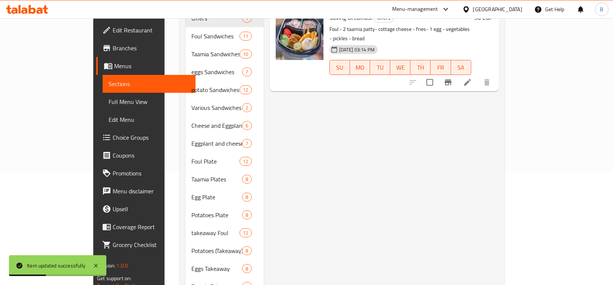
scroll to position [12, 0]
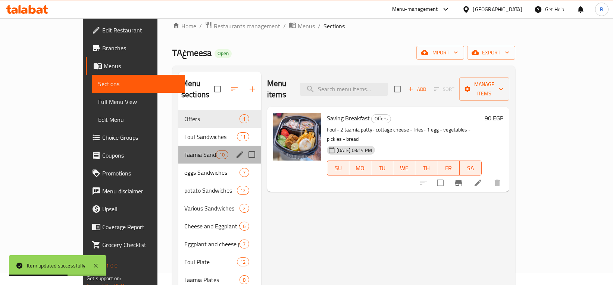
click at [178, 146] on div "Taamia Sandwiches 10" at bounding box center [219, 155] width 83 height 18
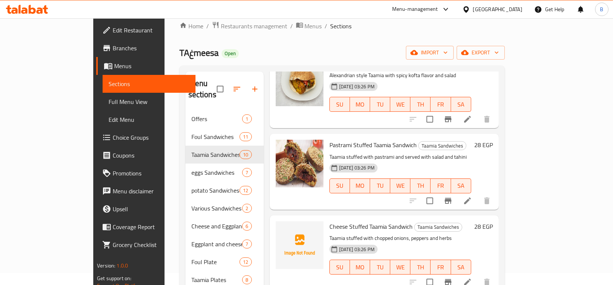
scroll to position [235, 0]
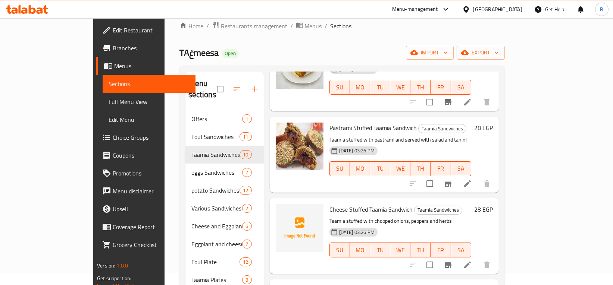
click at [478, 177] on li at bounding box center [467, 183] width 21 height 13
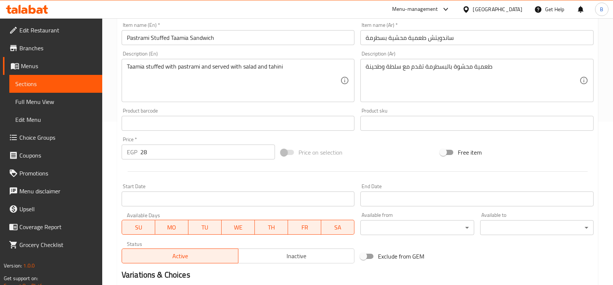
scroll to position [252, 0]
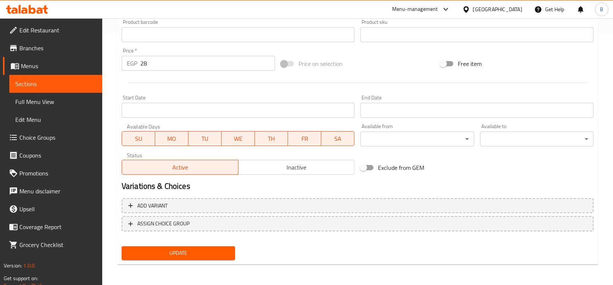
click at [168, 60] on input "28" at bounding box center [207, 63] width 135 height 15
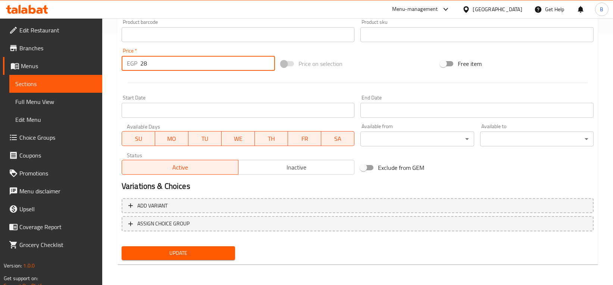
click at [168, 60] on input "28" at bounding box center [207, 63] width 135 height 15
type input "30"
click at [122, 246] on button "Update" at bounding box center [178, 253] width 113 height 14
click at [43, 84] on span "Sections" at bounding box center [55, 83] width 81 height 9
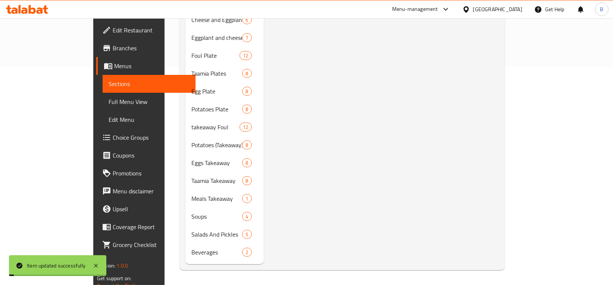
scroll to position [207, 0]
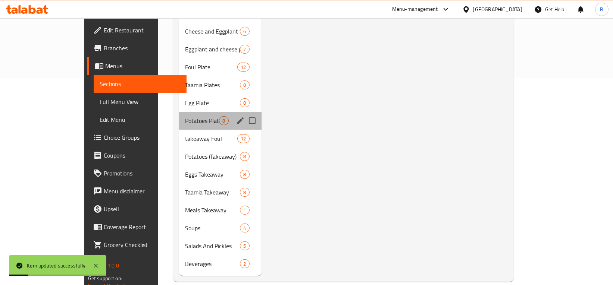
click at [188, 112] on div "Potatoes Plate 8" at bounding box center [220, 121] width 82 height 18
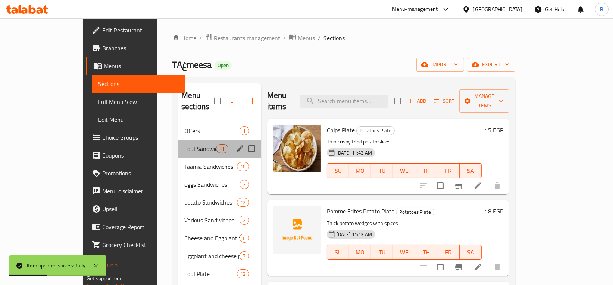
click at [178, 146] on div "Foul Sandwiches 11" at bounding box center [219, 149] width 83 height 18
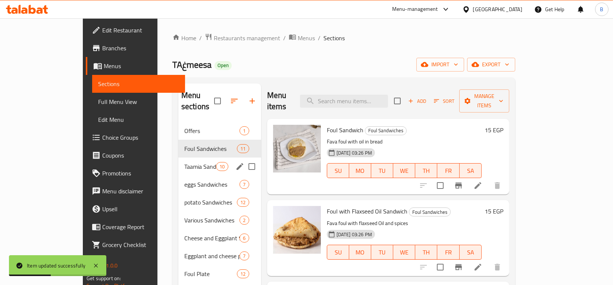
click at [178, 158] on div "Taamia Sandwiches 10" at bounding box center [219, 167] width 83 height 18
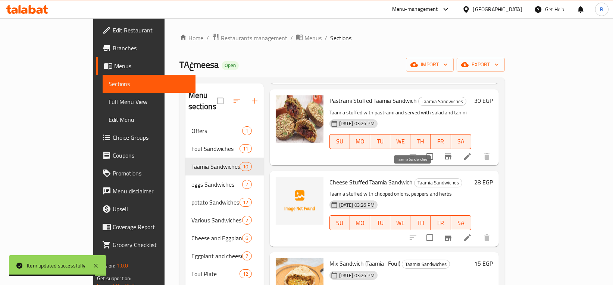
scroll to position [275, 0]
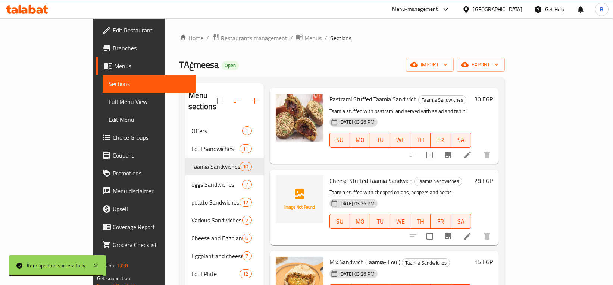
click at [496, 233] on div at bounding box center [450, 236] width 92 height 18
click at [471, 233] on icon at bounding box center [467, 236] width 7 height 7
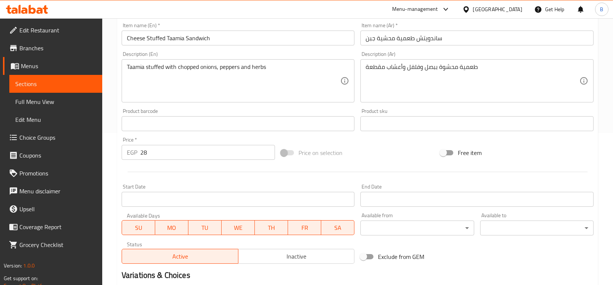
scroll to position [152, 0]
click at [197, 158] on input "28" at bounding box center [207, 152] width 135 height 15
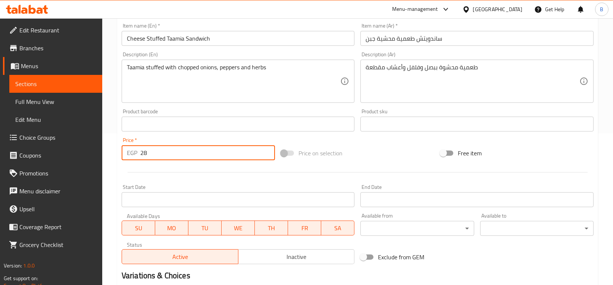
click at [197, 158] on input "28" at bounding box center [207, 152] width 135 height 15
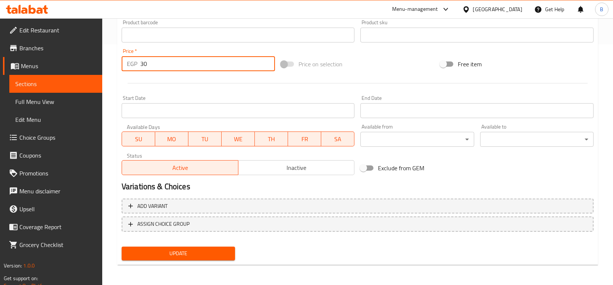
type input "30"
click at [187, 257] on span "Update" at bounding box center [178, 253] width 101 height 9
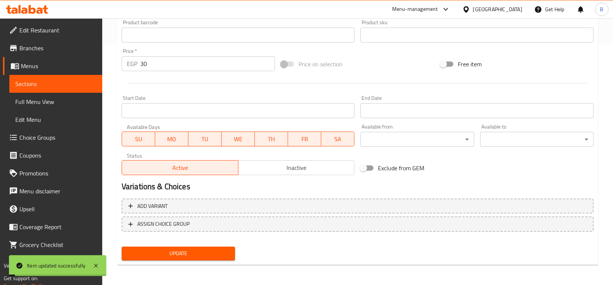
click at [38, 93] on link "Full Menu View" at bounding box center [55, 102] width 93 height 18
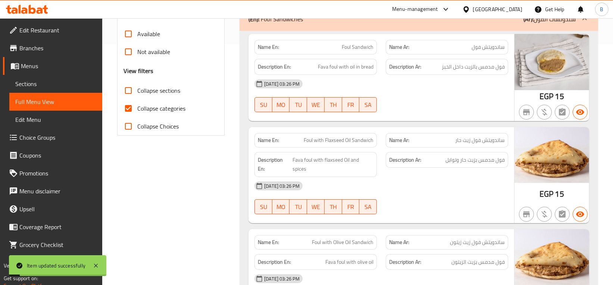
click at [56, 84] on span "Sections" at bounding box center [55, 83] width 81 height 9
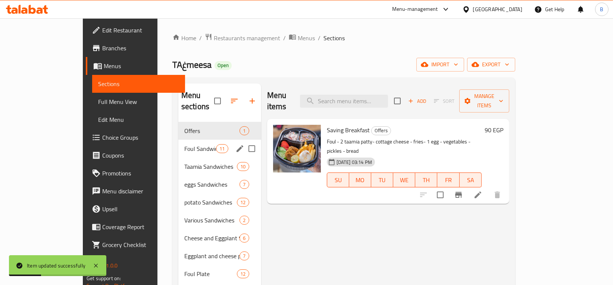
click at [178, 146] on div "Foul Sandwiches 11" at bounding box center [219, 149] width 83 height 18
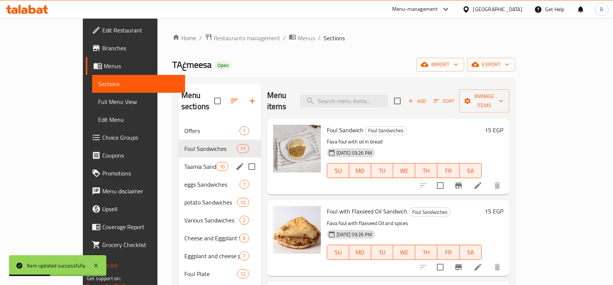
click at [178, 158] on div "Taamia Sandwiches 10" at bounding box center [219, 167] width 83 height 18
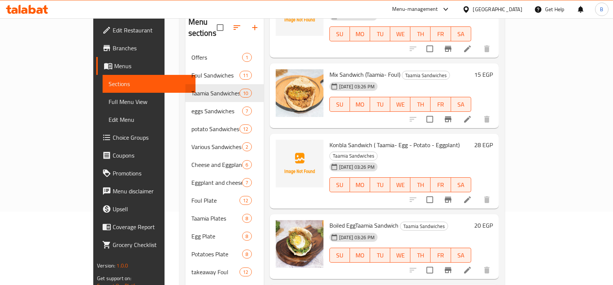
scroll to position [207, 0]
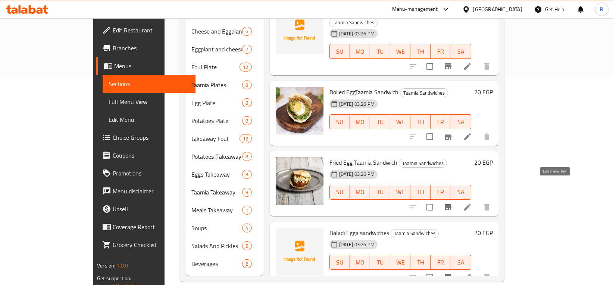
click at [472, 203] on icon at bounding box center [467, 207] width 9 height 9
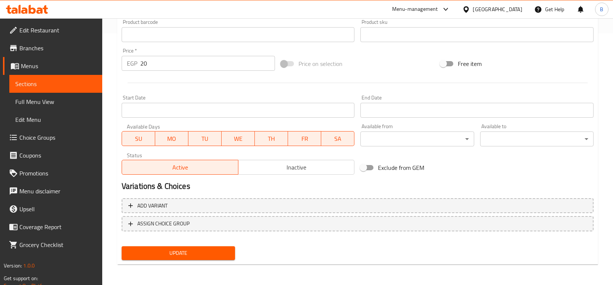
scroll to position [252, 0]
click at [173, 63] on input "20" at bounding box center [207, 63] width 135 height 15
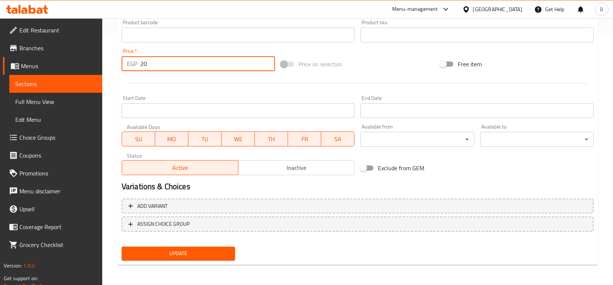
click at [173, 63] on input "20" at bounding box center [207, 63] width 135 height 15
type input "22"
click at [122, 247] on button "Update" at bounding box center [178, 254] width 113 height 14
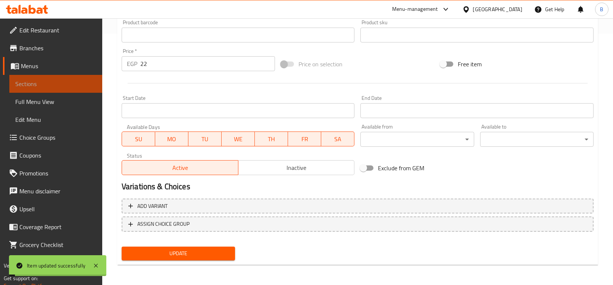
click at [34, 84] on span "Sections" at bounding box center [55, 83] width 81 height 9
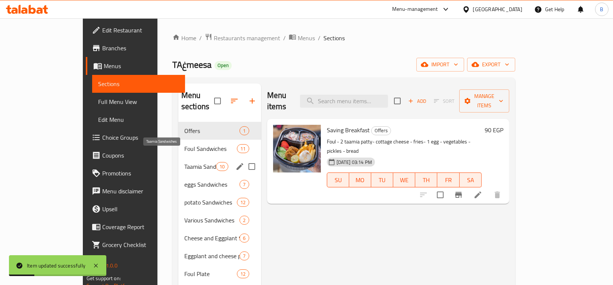
click at [184, 162] on span "Taamia Sandwiches" at bounding box center [200, 166] width 32 height 9
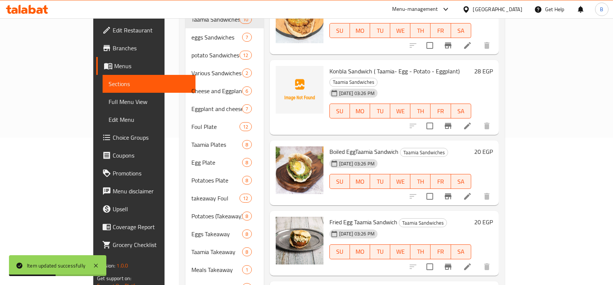
scroll to position [207, 0]
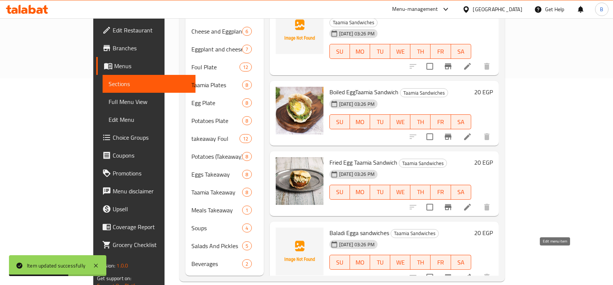
click at [472, 273] on icon at bounding box center [467, 277] width 9 height 9
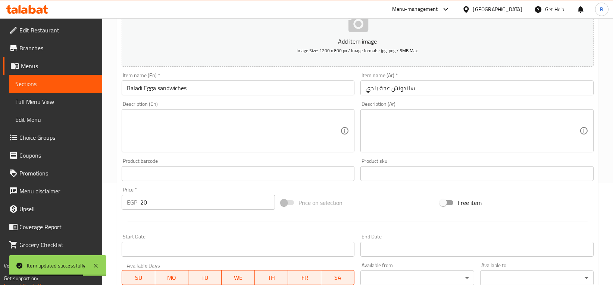
scroll to position [117, 0]
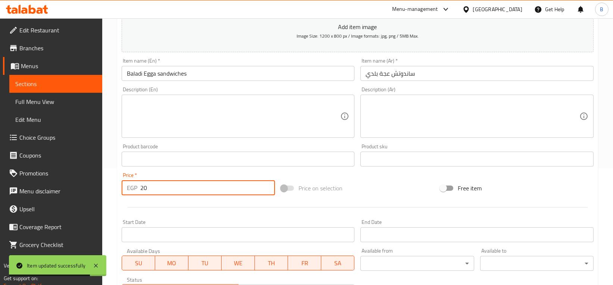
click at [164, 191] on input "20" at bounding box center [207, 187] width 135 height 15
type input "22"
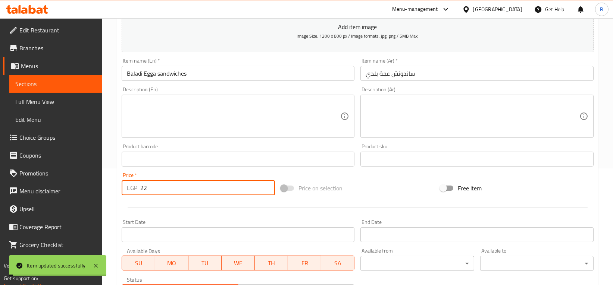
click at [37, 82] on span "Sections" at bounding box center [55, 83] width 81 height 9
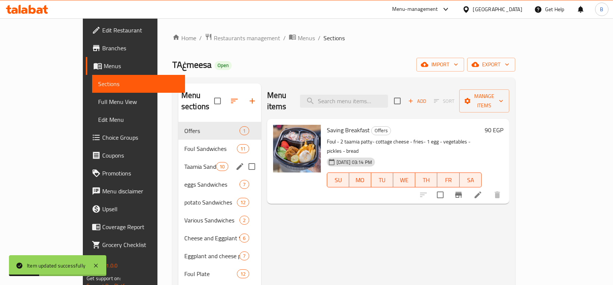
click at [184, 162] on span "Taamia Sandwiches" at bounding box center [200, 166] width 32 height 9
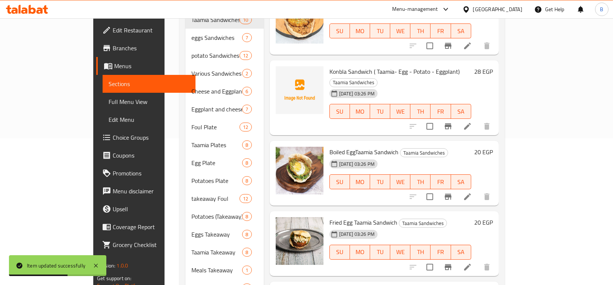
scroll to position [145, 0]
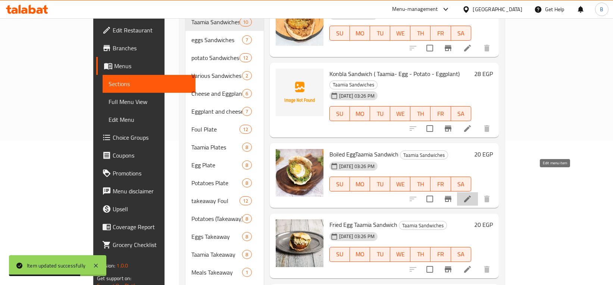
click at [472, 195] on icon at bounding box center [467, 199] width 9 height 9
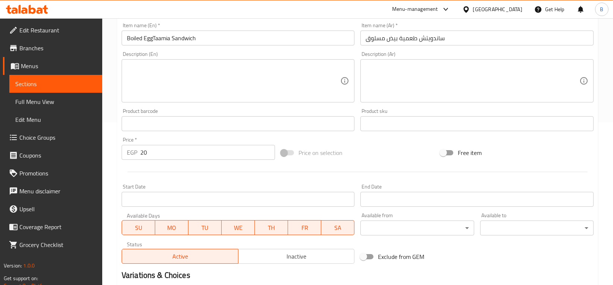
scroll to position [186, 0]
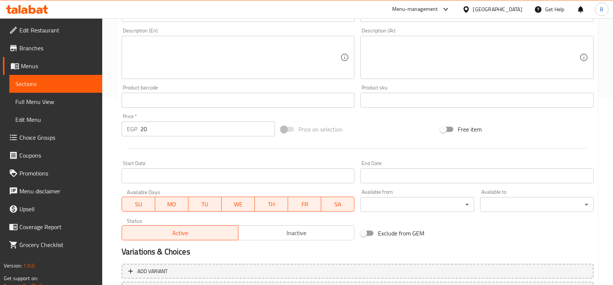
click at [161, 138] on div "Price   * EGP 20 Price *" at bounding box center [198, 125] width 159 height 29
click at [171, 130] on input "20" at bounding box center [207, 129] width 135 height 15
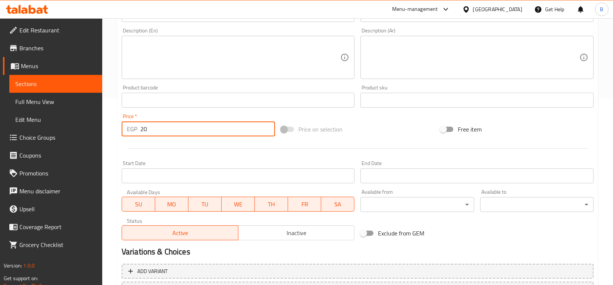
click at [171, 130] on input "20" at bounding box center [207, 129] width 135 height 15
type input "1"
type input "22"
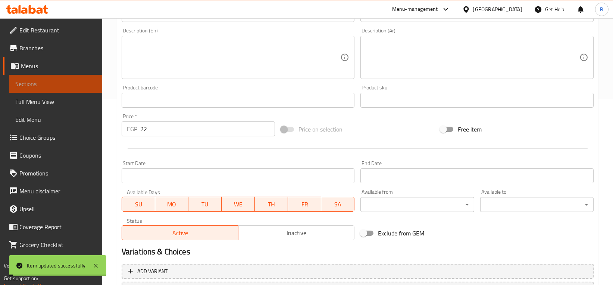
click at [53, 88] on link "Sections" at bounding box center [55, 84] width 93 height 18
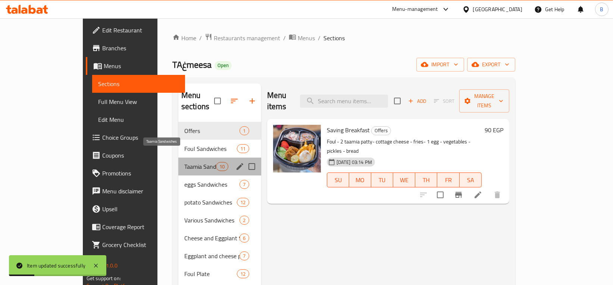
click at [184, 162] on span "Taamia Sandwiches" at bounding box center [200, 166] width 32 height 9
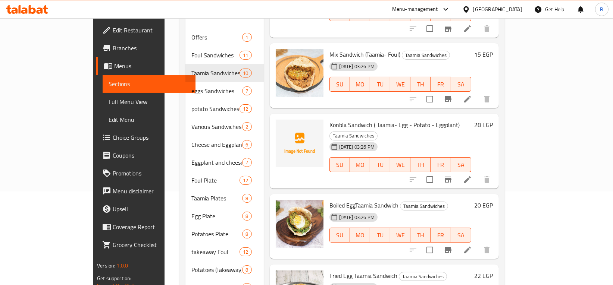
scroll to position [94, 0]
click at [472, 94] on icon at bounding box center [467, 98] width 9 height 9
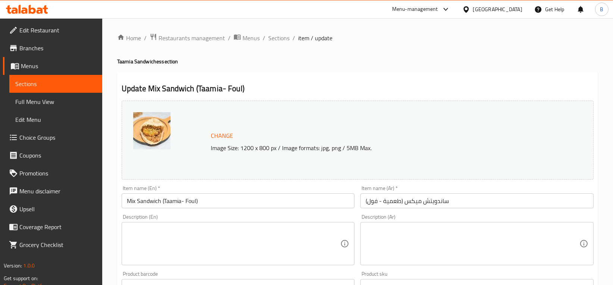
scroll to position [252, 0]
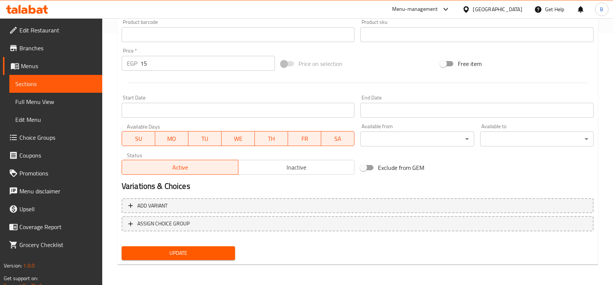
click at [227, 65] on input "15" at bounding box center [207, 63] width 135 height 15
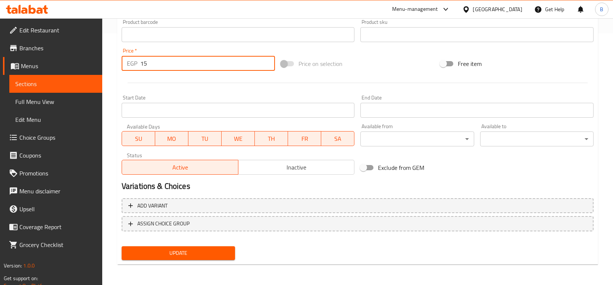
click at [227, 65] on input "15" at bounding box center [207, 63] width 135 height 15
type input "17"
click at [122, 246] on button "Update" at bounding box center [178, 253] width 113 height 14
click at [43, 83] on span "Sections" at bounding box center [55, 83] width 81 height 9
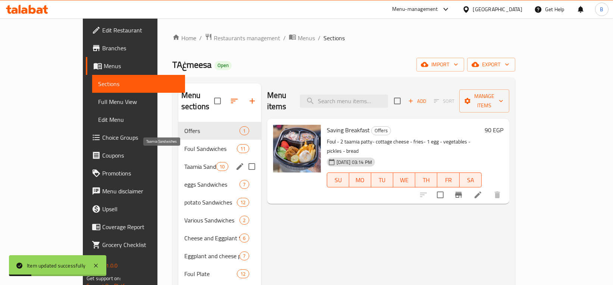
click at [184, 162] on span "Taamia Sandwiches" at bounding box center [200, 166] width 32 height 9
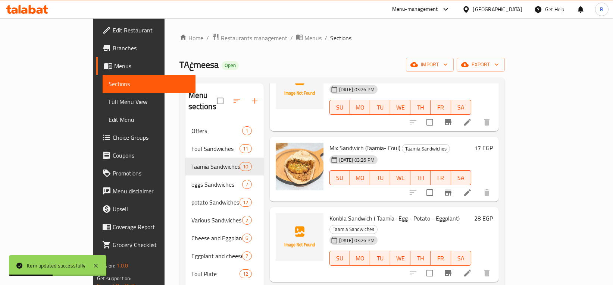
scroll to position [66, 0]
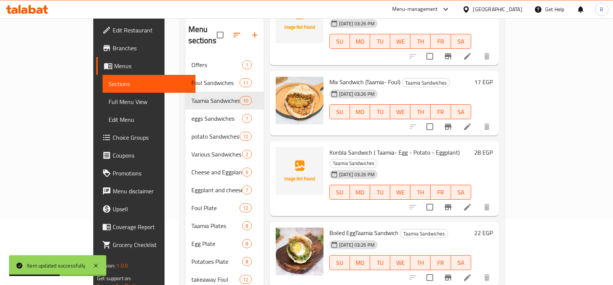
click at [478, 201] on li at bounding box center [467, 207] width 21 height 13
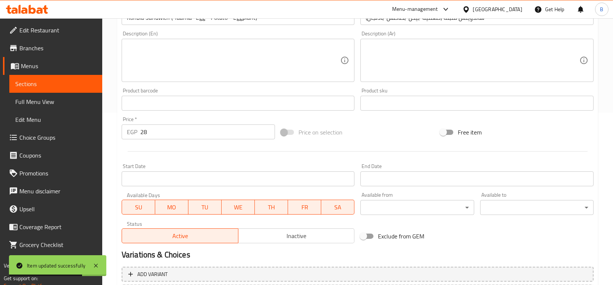
scroll to position [173, 0]
click at [208, 140] on div "Price   * EGP 28 Price *" at bounding box center [198, 127] width 159 height 29
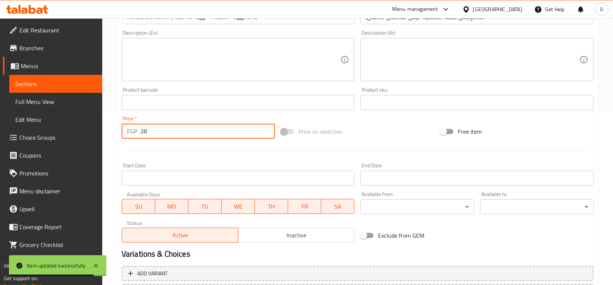
click at [210, 135] on input "28" at bounding box center [207, 131] width 135 height 15
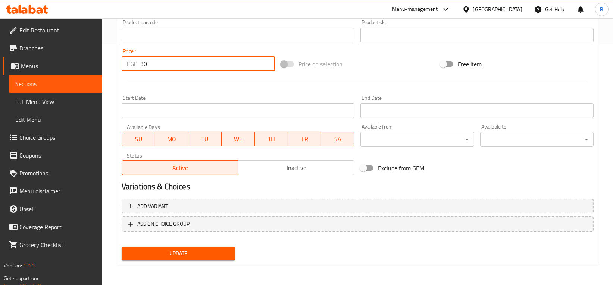
type input "30"
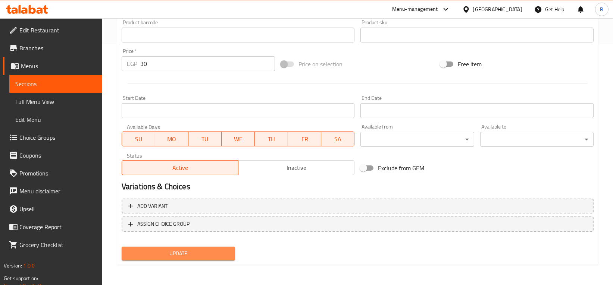
click at [180, 252] on span "Update" at bounding box center [178, 253] width 101 height 9
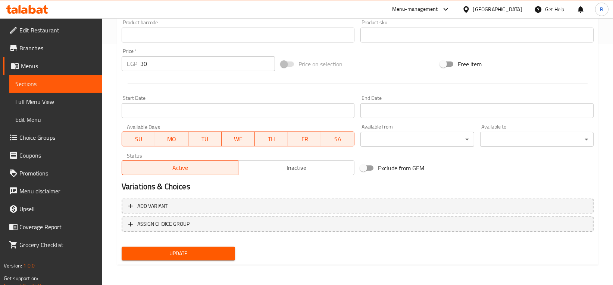
click at [43, 82] on span "Sections" at bounding box center [55, 83] width 81 height 9
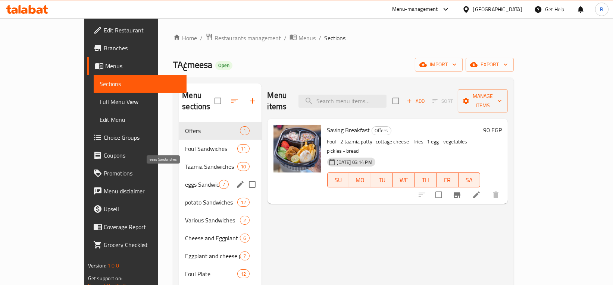
click at [185, 180] on span "eggs Sandwiches" at bounding box center [202, 184] width 34 height 9
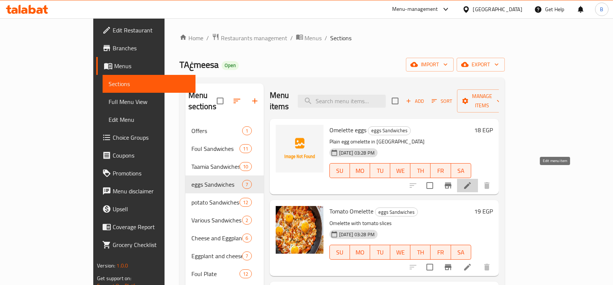
click at [472, 181] on icon at bounding box center [467, 185] width 9 height 9
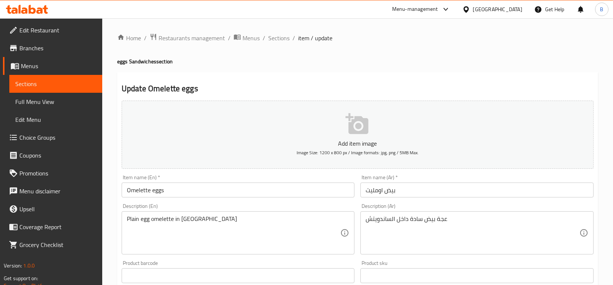
scroll to position [241, 0]
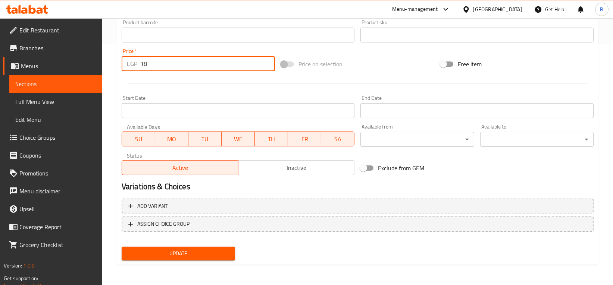
click at [185, 67] on input "18" at bounding box center [207, 63] width 135 height 15
type input "20"
click at [122, 247] on button "Update" at bounding box center [178, 254] width 113 height 14
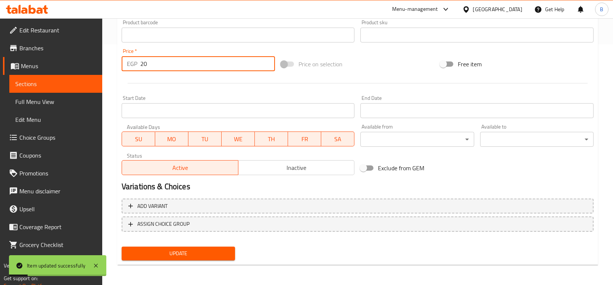
click at [44, 80] on span "Sections" at bounding box center [55, 83] width 81 height 9
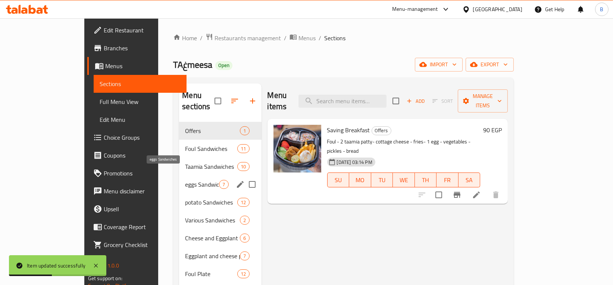
click at [185, 180] on span "eggs Sandwiches" at bounding box center [202, 184] width 34 height 9
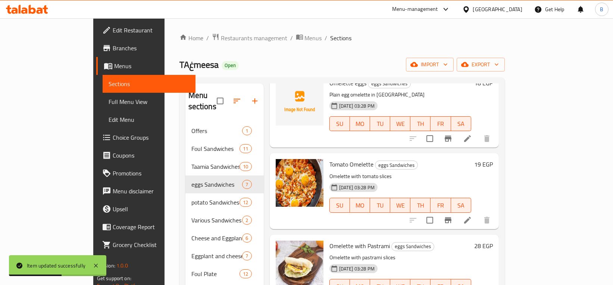
scroll to position [47, 0]
click at [472, 216] on icon at bounding box center [467, 220] width 9 height 9
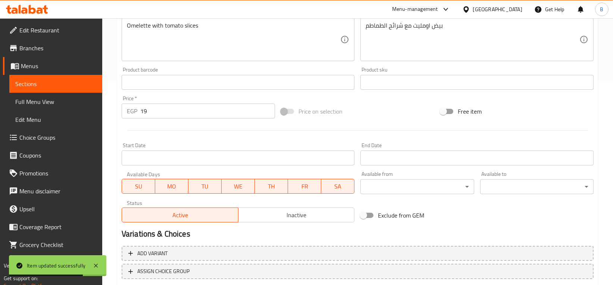
scroll to position [252, 0]
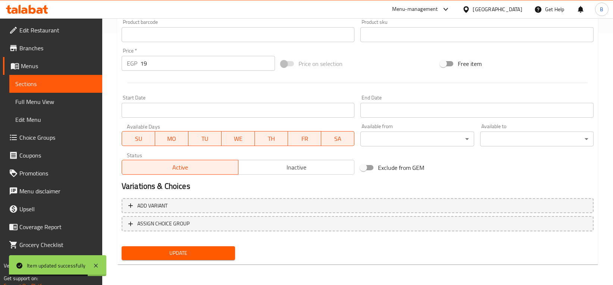
click at [165, 76] on div at bounding box center [358, 83] width 478 height 18
click at [171, 67] on input "19" at bounding box center [207, 63] width 135 height 15
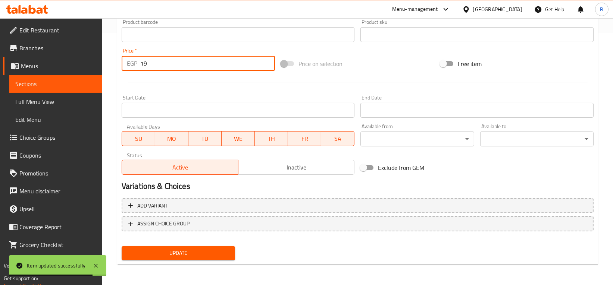
click at [171, 67] on input "19" at bounding box center [207, 63] width 135 height 15
type input "20"
click at [122, 246] on button "Update" at bounding box center [178, 253] width 113 height 14
click at [39, 90] on link "Sections" at bounding box center [55, 84] width 93 height 18
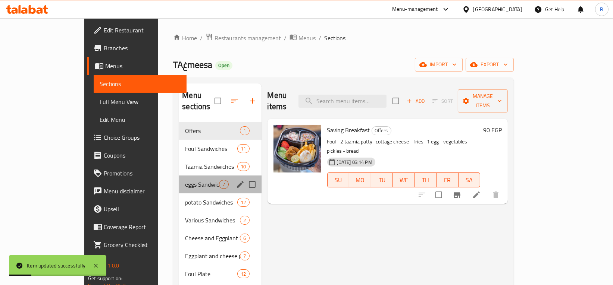
click at [179, 176] on div "eggs Sandwiches 7" at bounding box center [220, 185] width 82 height 18
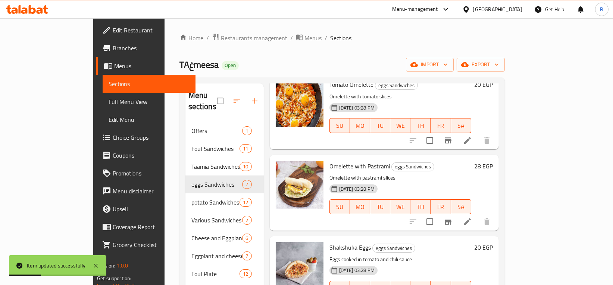
scroll to position [136, 0]
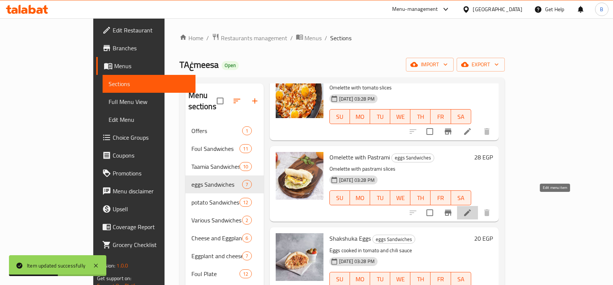
click at [472, 208] on icon at bounding box center [467, 212] width 9 height 9
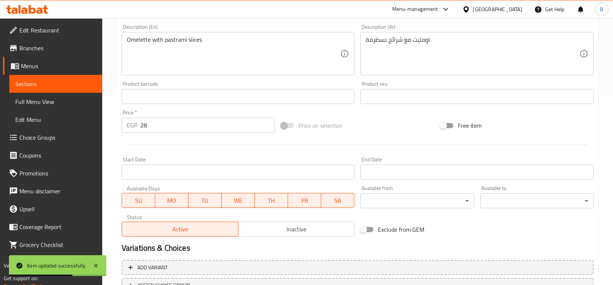
scroll to position [203, 0]
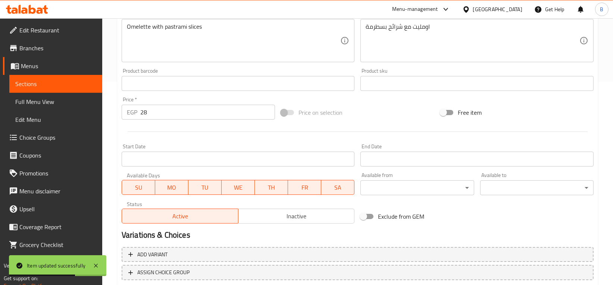
click at [222, 101] on div "Price   * EGP 28 Price *" at bounding box center [198, 108] width 153 height 23
click at [217, 119] on input "28" at bounding box center [207, 112] width 135 height 15
type input "30"
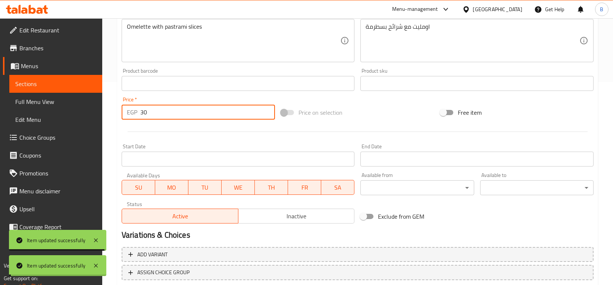
click at [53, 84] on span "Sections" at bounding box center [55, 83] width 81 height 9
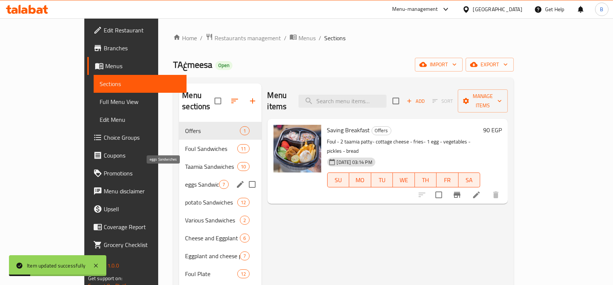
click at [185, 180] on span "eggs Sandwiches" at bounding box center [202, 184] width 34 height 9
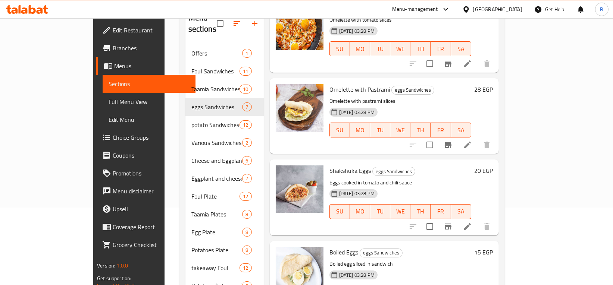
scroll to position [126, 0]
click at [472, 222] on icon at bounding box center [467, 226] width 9 height 9
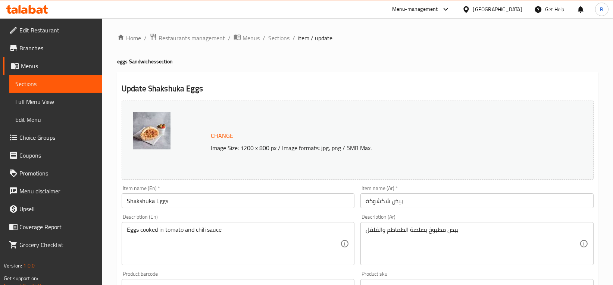
scroll to position [135, 0]
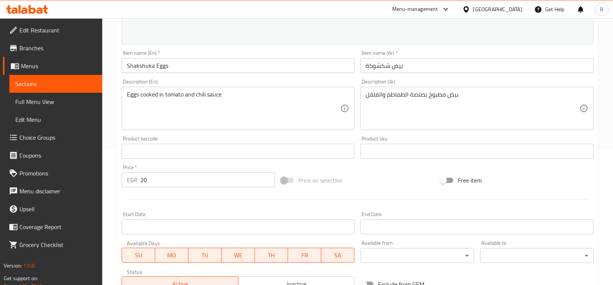
click at [202, 182] on input "20" at bounding box center [207, 180] width 135 height 15
type input "22"
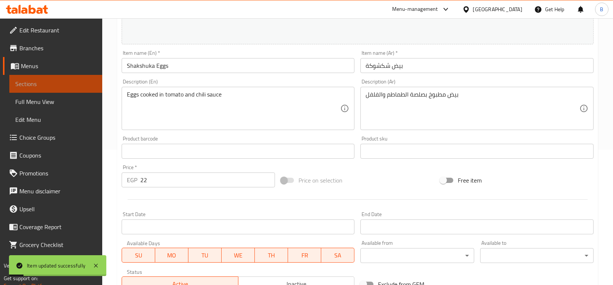
click at [67, 84] on span "Sections" at bounding box center [55, 83] width 81 height 9
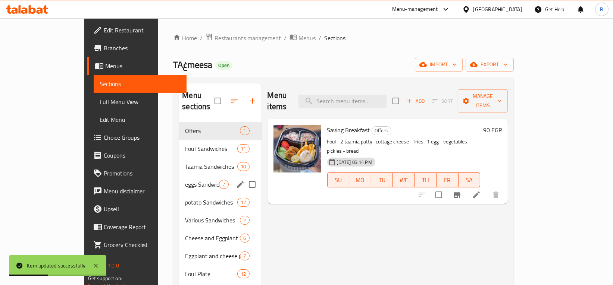
click at [179, 176] on div "eggs Sandwiches 7" at bounding box center [220, 185] width 82 height 18
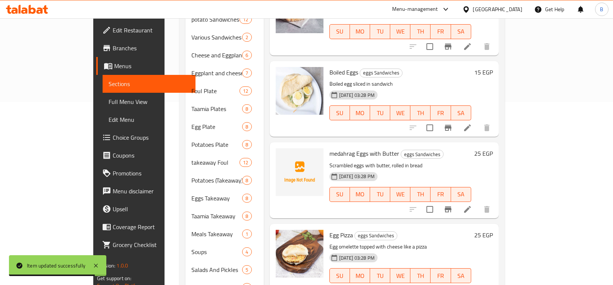
scroll to position [184, 0]
click at [472, 123] on icon at bounding box center [467, 127] width 9 height 9
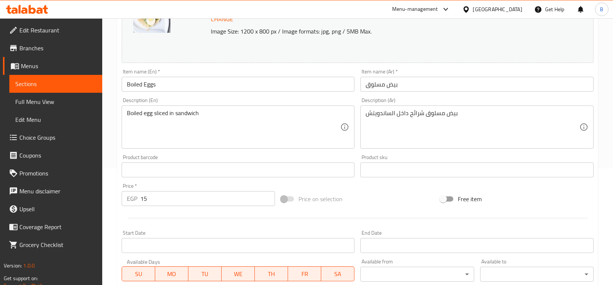
scroll to position [119, 0]
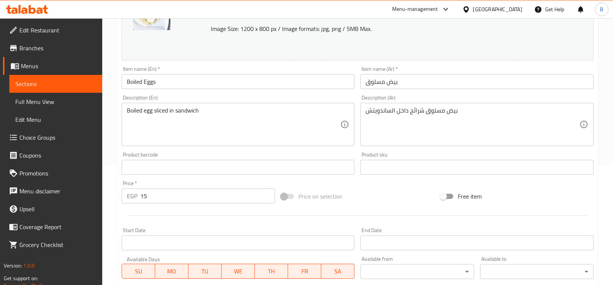
click at [182, 198] on input "15" at bounding box center [207, 196] width 135 height 15
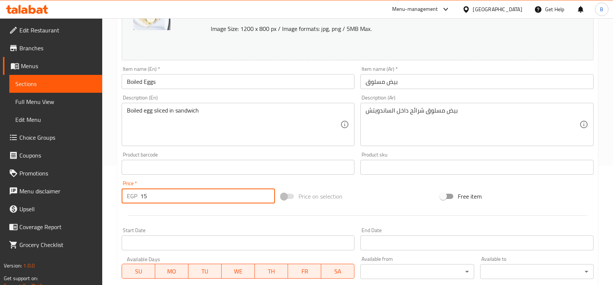
click at [182, 198] on input "15" at bounding box center [207, 196] width 135 height 15
type input "17"
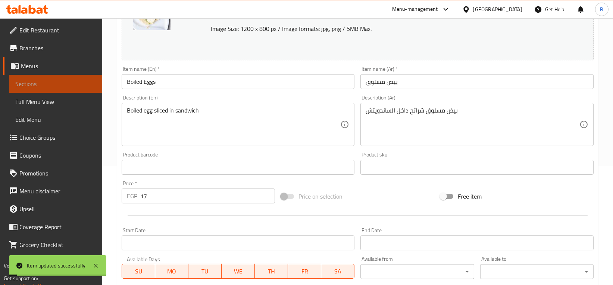
click at [44, 85] on span "Sections" at bounding box center [55, 83] width 81 height 9
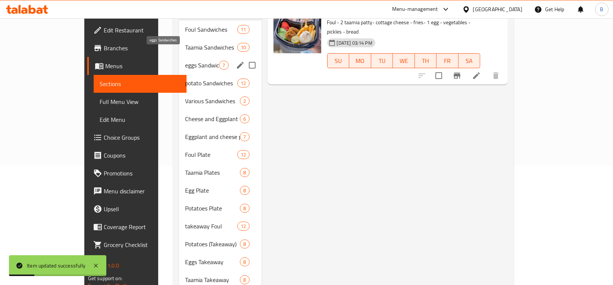
scroll to position [72, 0]
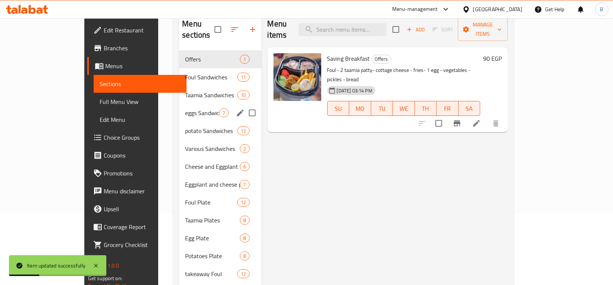
click at [185, 109] on span "eggs Sandwiches" at bounding box center [202, 113] width 34 height 9
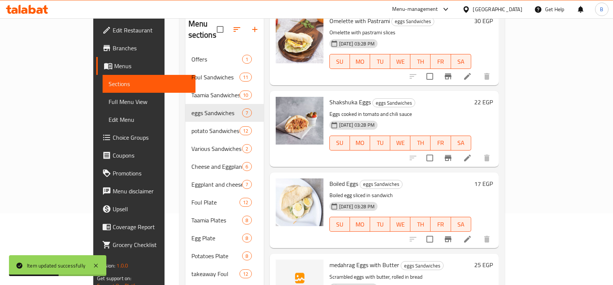
scroll to position [207, 0]
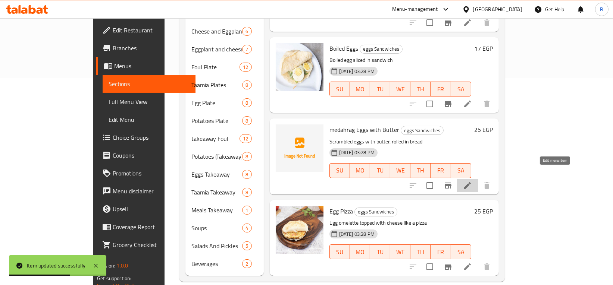
click at [472, 181] on icon at bounding box center [467, 185] width 9 height 9
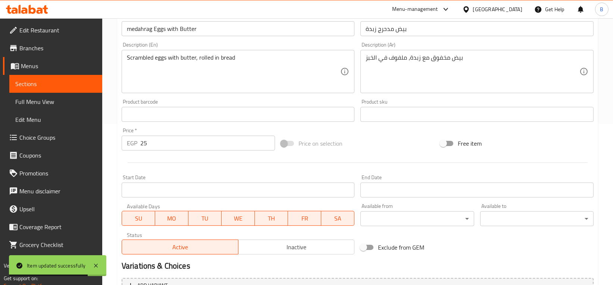
scroll to position [241, 0]
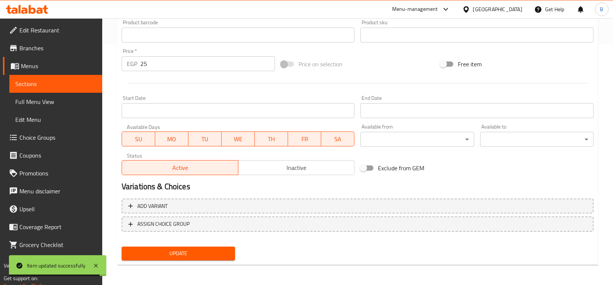
click at [178, 66] on input "25" at bounding box center [207, 63] width 135 height 15
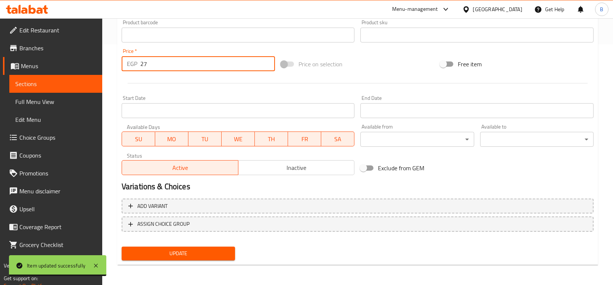
type input "27"
click at [122, 247] on button "Update" at bounding box center [178, 254] width 113 height 14
click at [39, 85] on span "Sections" at bounding box center [55, 83] width 81 height 9
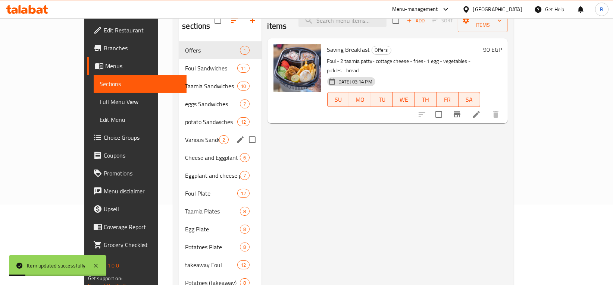
scroll to position [68, 0]
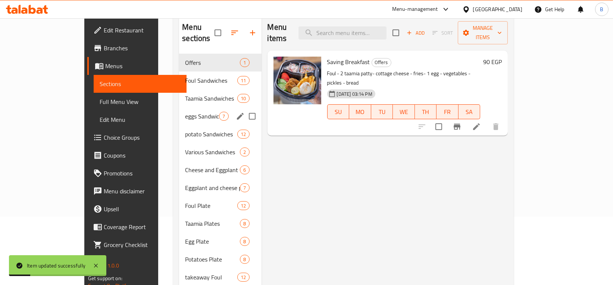
click at [179, 111] on div "eggs Sandwiches 7" at bounding box center [220, 116] width 82 height 18
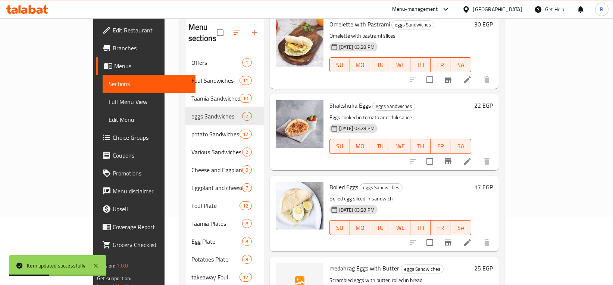
scroll to position [207, 0]
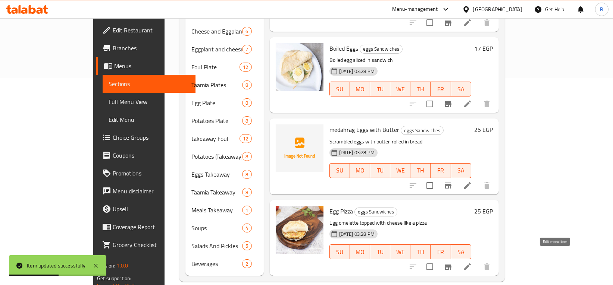
click at [472, 262] on icon at bounding box center [467, 266] width 9 height 9
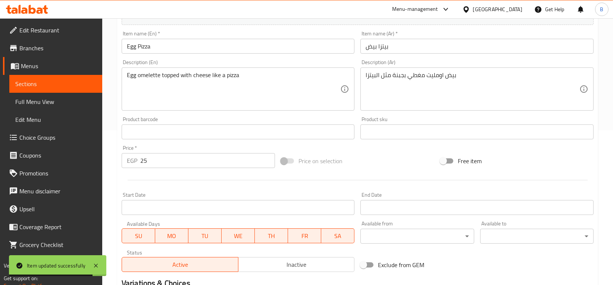
click at [197, 165] on input "25" at bounding box center [207, 160] width 135 height 15
type input "27"
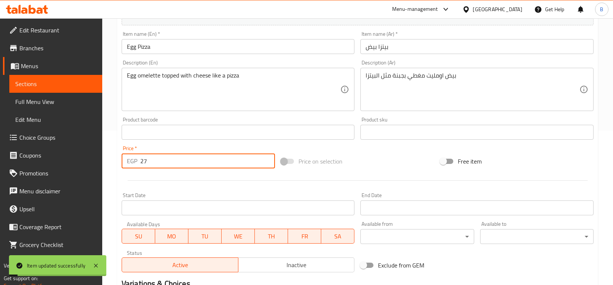
click at [66, 79] on span "Sections" at bounding box center [55, 83] width 81 height 9
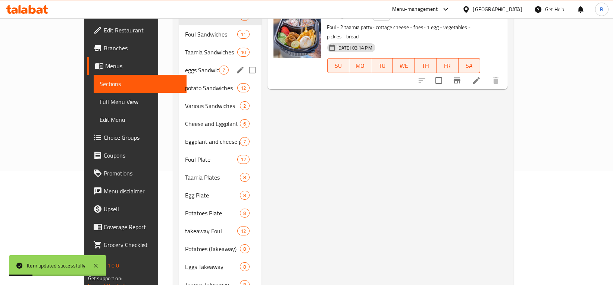
scroll to position [84, 0]
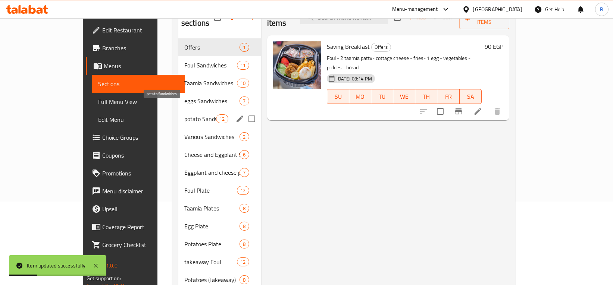
click at [184, 114] on span "potato Sandwiches" at bounding box center [200, 118] width 32 height 9
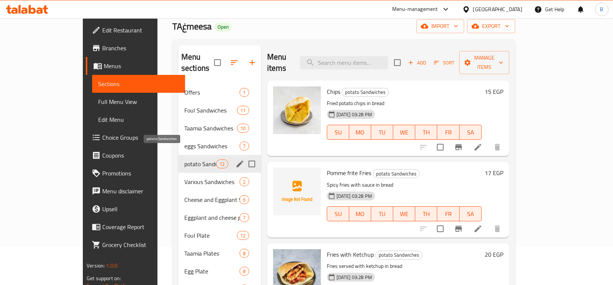
scroll to position [17, 0]
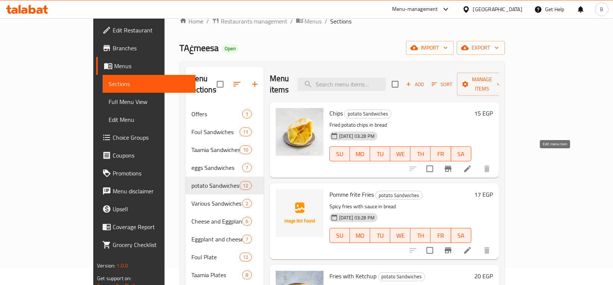
click at [471, 166] on icon at bounding box center [467, 169] width 7 height 7
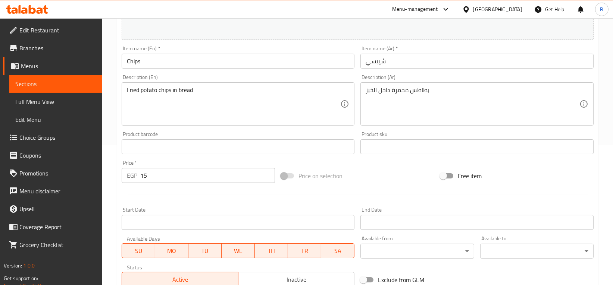
scroll to position [140, 0]
click at [181, 178] on input "15" at bounding box center [207, 175] width 135 height 15
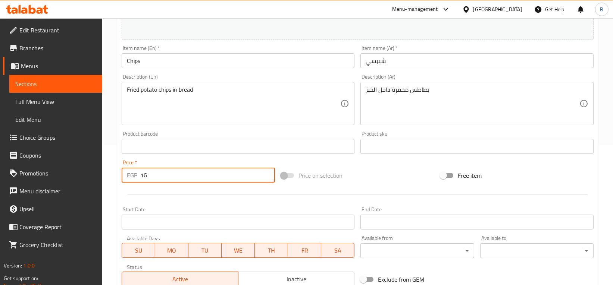
type input "16"
click at [51, 86] on span "Sections" at bounding box center [55, 83] width 81 height 9
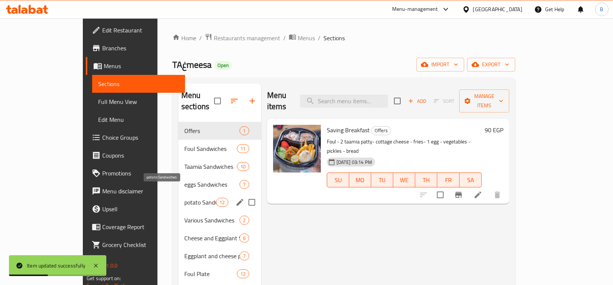
click at [184, 198] on span "potato Sandwiches" at bounding box center [200, 202] width 32 height 9
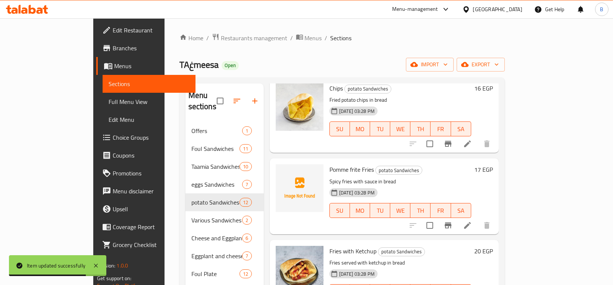
scroll to position [42, 0]
click at [451, 222] on icon "Branch-specific-item" at bounding box center [447, 225] width 7 height 6
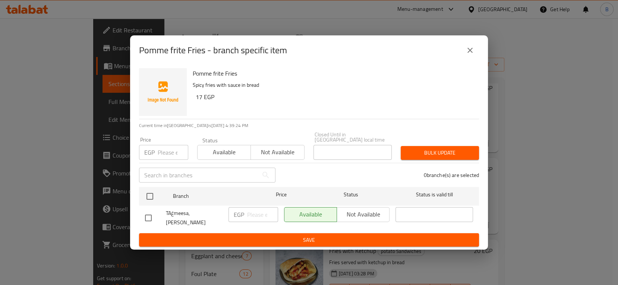
click at [168, 151] on input "number" at bounding box center [173, 152] width 31 height 15
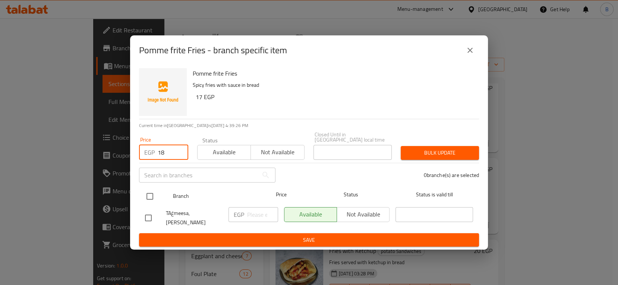
type input "18"
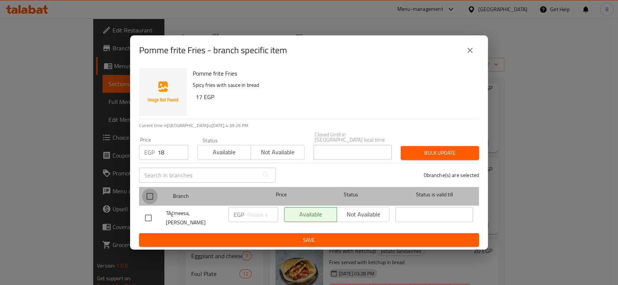
click at [151, 197] on input "checkbox" at bounding box center [150, 197] width 16 height 16
checkbox input "true"
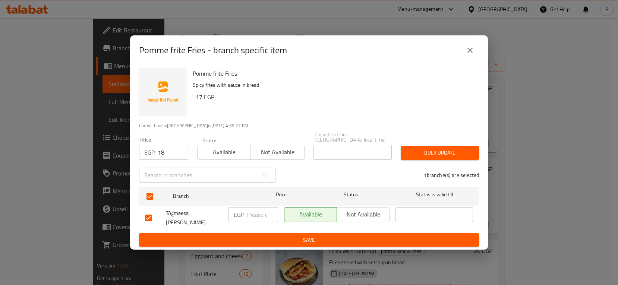
click at [428, 150] on span "Bulk update" at bounding box center [440, 152] width 66 height 9
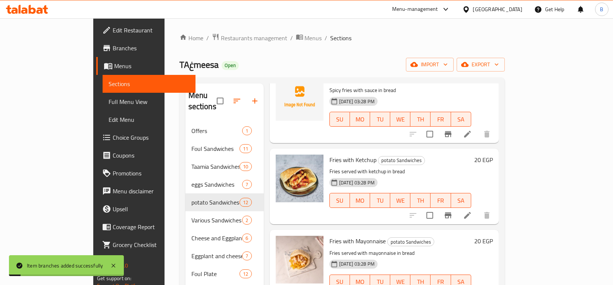
scroll to position [135, 0]
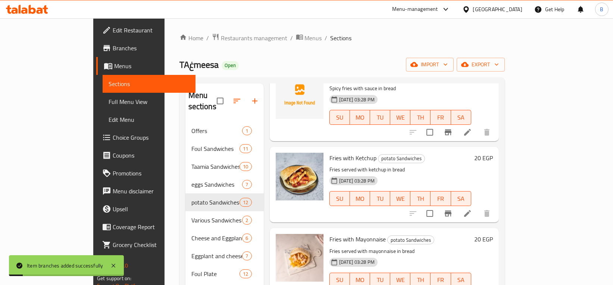
click at [472, 209] on icon at bounding box center [467, 213] width 9 height 9
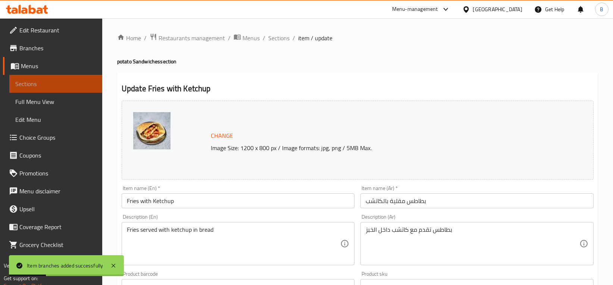
click at [56, 89] on link "Sections" at bounding box center [55, 84] width 93 height 18
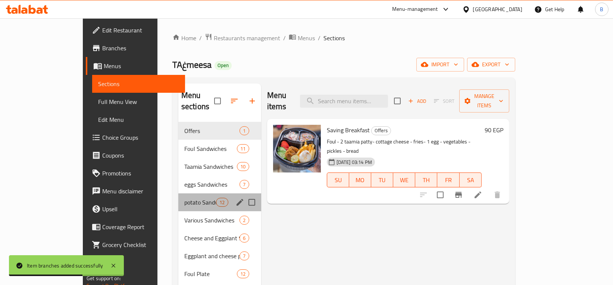
click at [178, 194] on div "potato Sandwiches 12" at bounding box center [219, 203] width 83 height 18
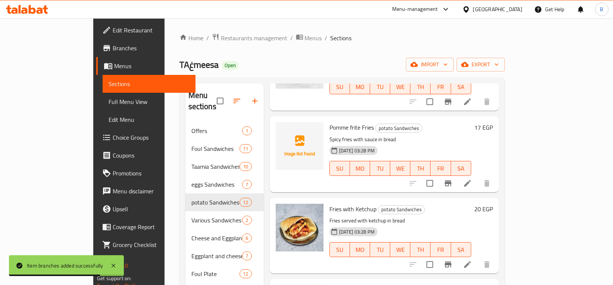
scroll to position [161, 0]
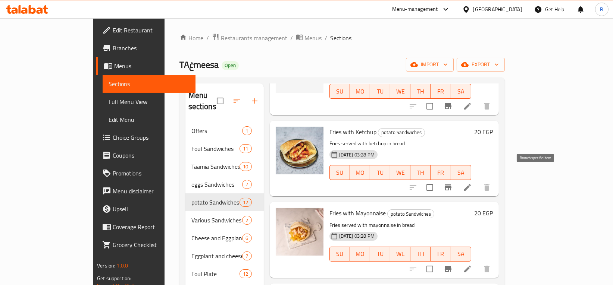
click at [452, 183] on icon "Branch-specific-item" at bounding box center [447, 187] width 9 height 9
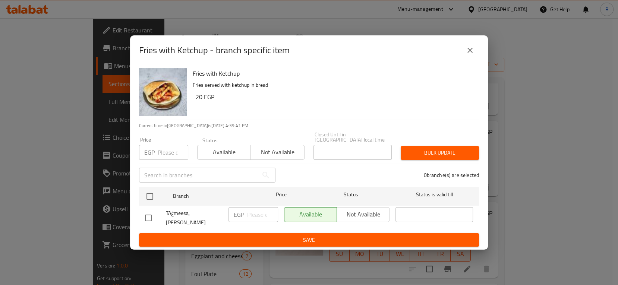
click at [160, 158] on input "number" at bounding box center [173, 152] width 31 height 15
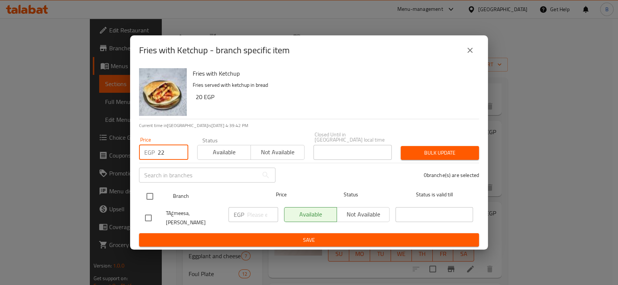
type input "22"
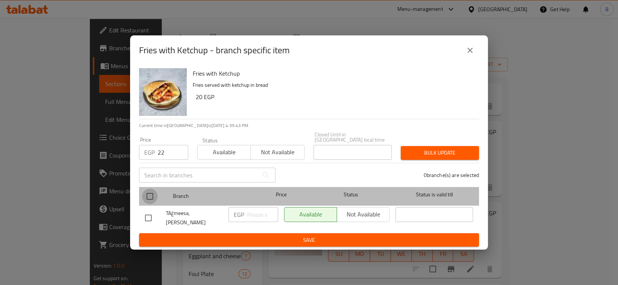
click at [147, 198] on input "checkbox" at bounding box center [150, 197] width 16 height 16
checkbox input "true"
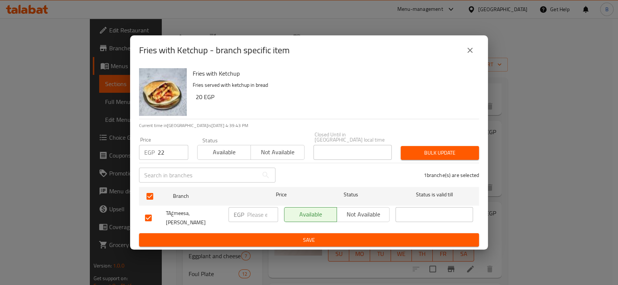
click at [446, 150] on span "Bulk update" at bounding box center [440, 152] width 66 height 9
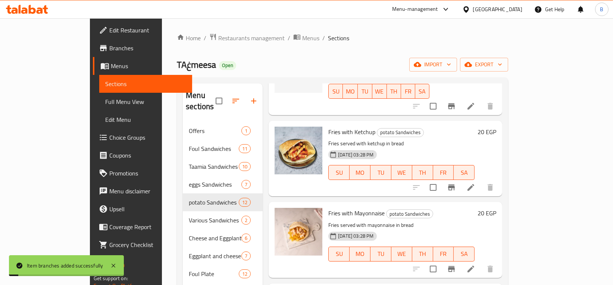
scroll to position [211, 0]
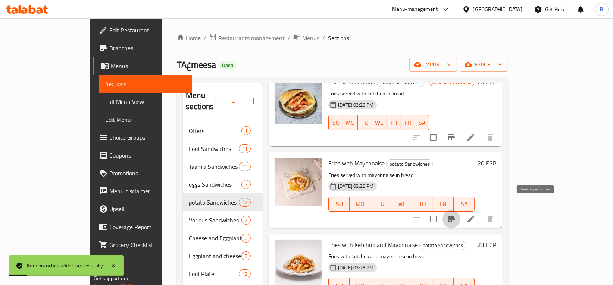
click at [456, 215] on icon "Branch-specific-item" at bounding box center [451, 219] width 9 height 9
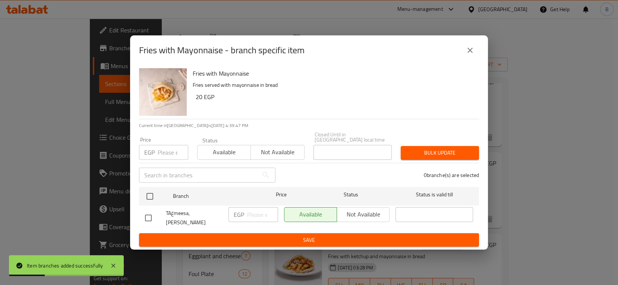
click at [165, 155] on input "number" at bounding box center [173, 152] width 31 height 15
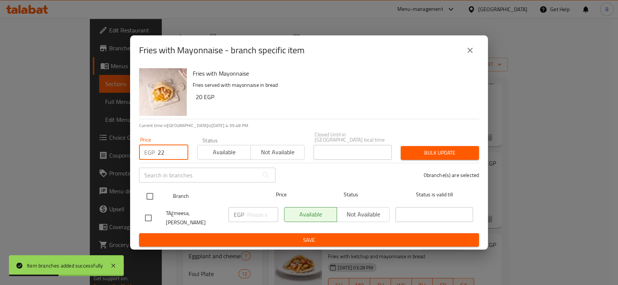
type input "22"
click at [148, 196] on input "checkbox" at bounding box center [150, 197] width 16 height 16
checkbox input "true"
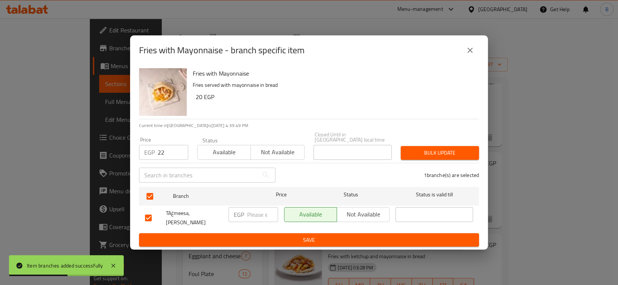
click at [439, 157] on span "Bulk update" at bounding box center [440, 152] width 66 height 9
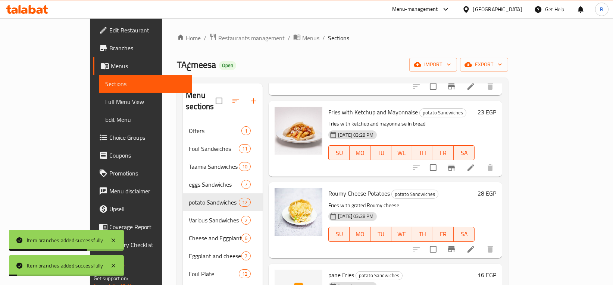
scroll to position [344, 0]
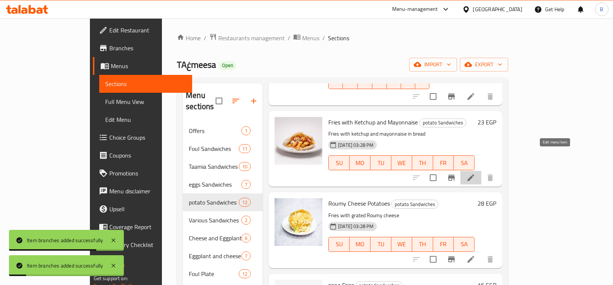
click at [475, 173] on icon at bounding box center [470, 177] width 9 height 9
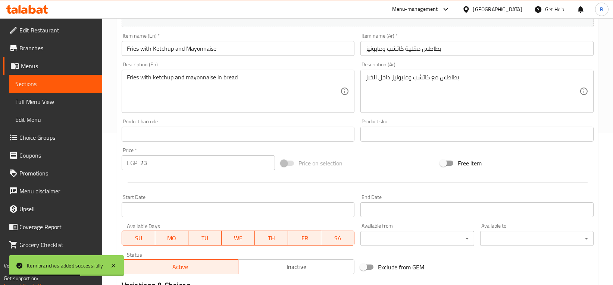
scroll to position [159, 0]
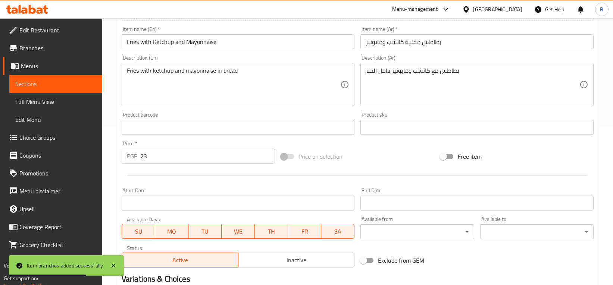
click at [187, 156] on input "23" at bounding box center [207, 156] width 135 height 15
type input "25"
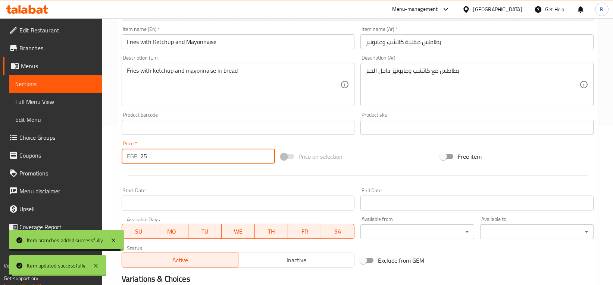
click at [37, 82] on span "Sections" at bounding box center [55, 83] width 81 height 9
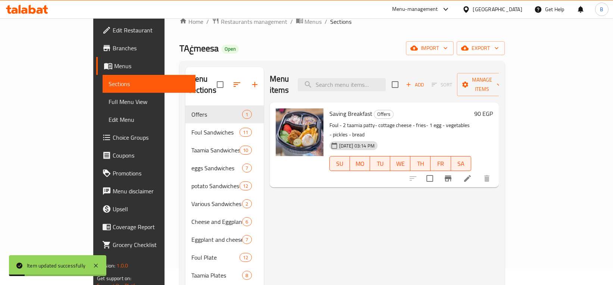
scroll to position [16, 0]
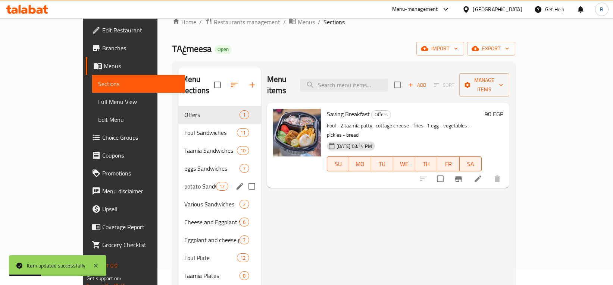
click at [178, 177] on div "potato Sandwiches 12" at bounding box center [219, 186] width 83 height 18
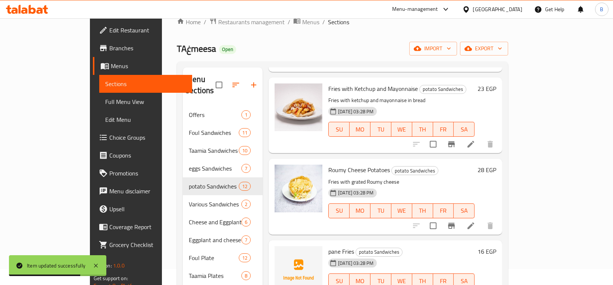
scroll to position [362, 0]
click at [456, 221] on icon "Branch-specific-item" at bounding box center [451, 225] width 9 height 9
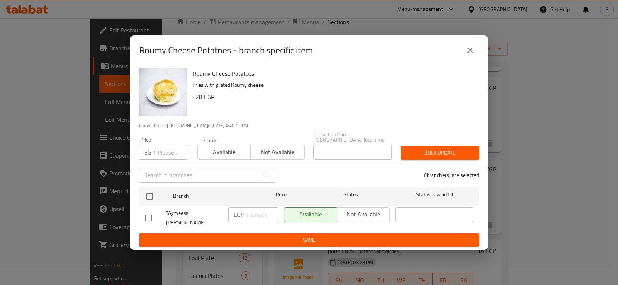
click at [177, 154] on input "number" at bounding box center [173, 152] width 31 height 15
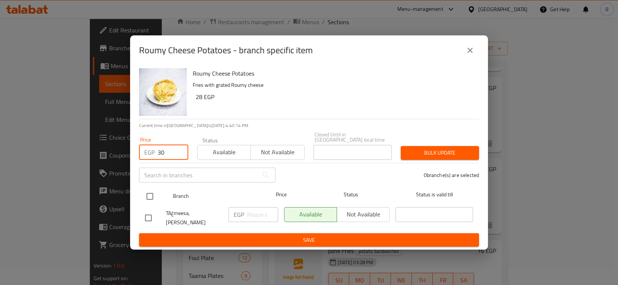
type input "30"
click at [150, 198] on input "checkbox" at bounding box center [150, 197] width 16 height 16
checkbox input "true"
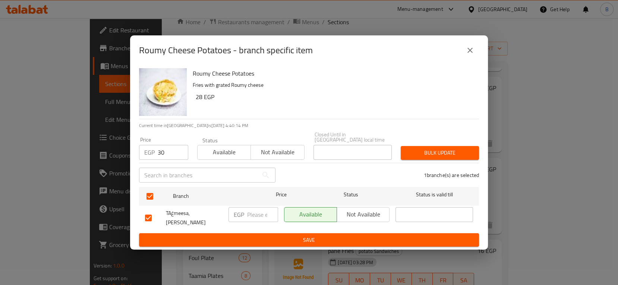
click at [464, 160] on button "Bulk update" at bounding box center [440, 153] width 78 height 14
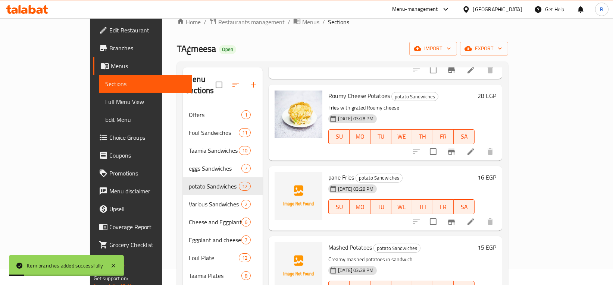
scroll to position [446, 0]
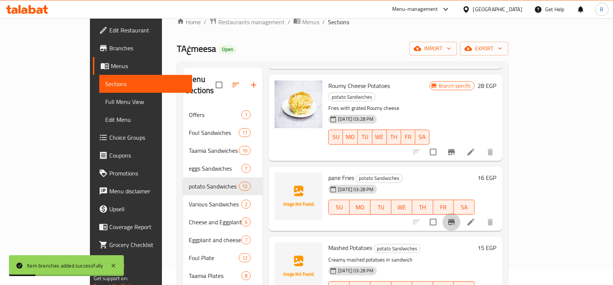
click at [456, 218] on icon "Branch-specific-item" at bounding box center [451, 222] width 9 height 9
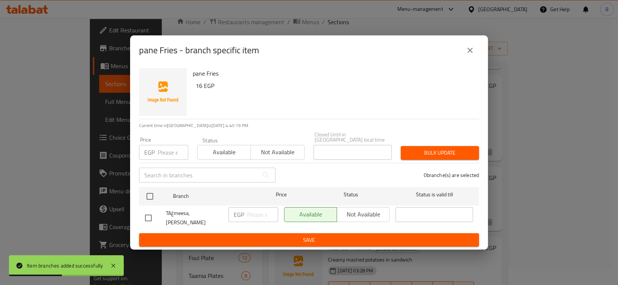
click at [170, 157] on input "number" at bounding box center [173, 152] width 31 height 15
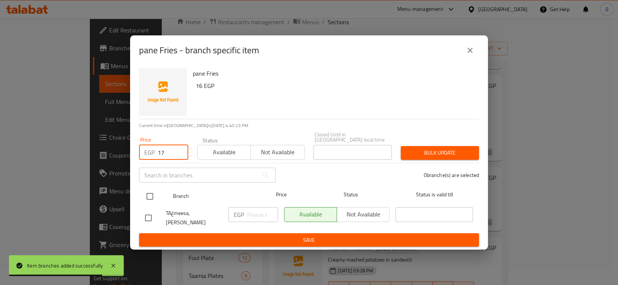
type input "17"
click at [153, 196] on input "checkbox" at bounding box center [150, 197] width 16 height 16
checkbox input "true"
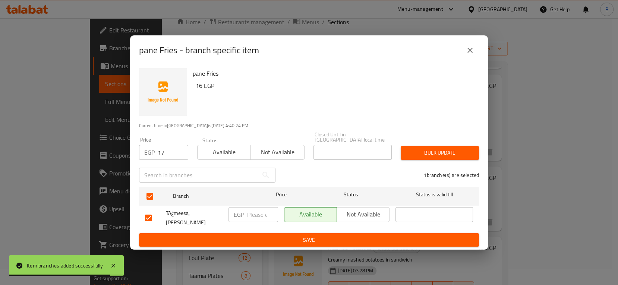
click at [439, 156] on span "Bulk update" at bounding box center [440, 152] width 66 height 9
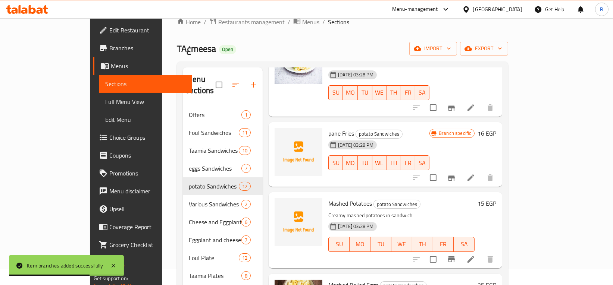
scroll to position [491, 0]
click at [455, 256] on icon "Branch-specific-item" at bounding box center [451, 259] width 7 height 6
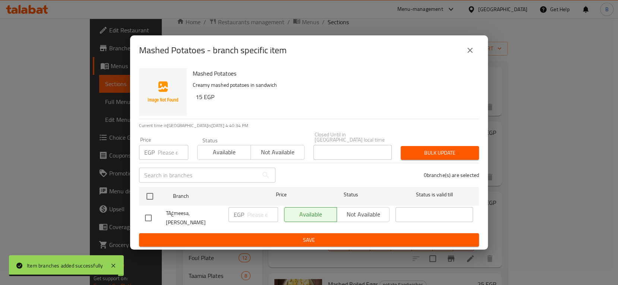
click at [163, 155] on input "number" at bounding box center [173, 152] width 31 height 15
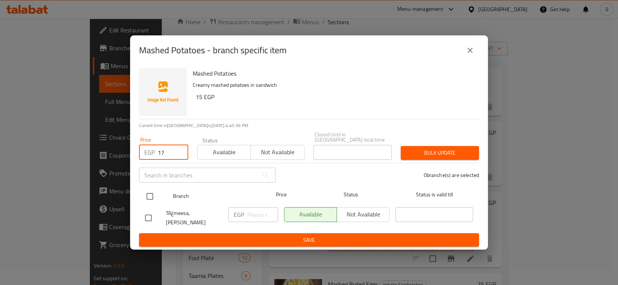
type input "17"
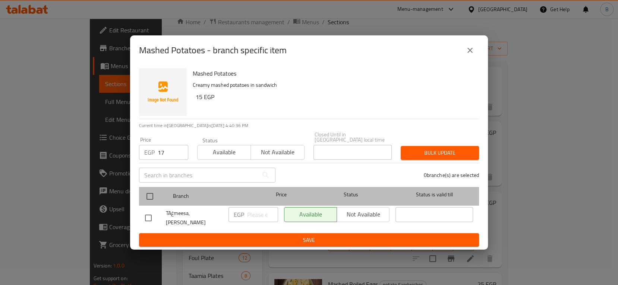
click at [161, 196] on div at bounding box center [156, 197] width 28 height 22
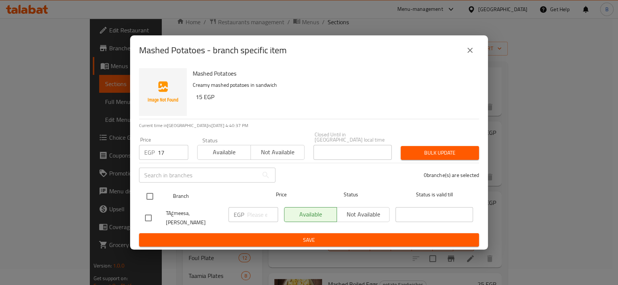
click at [152, 197] on input "checkbox" at bounding box center [150, 197] width 16 height 16
checkbox input "true"
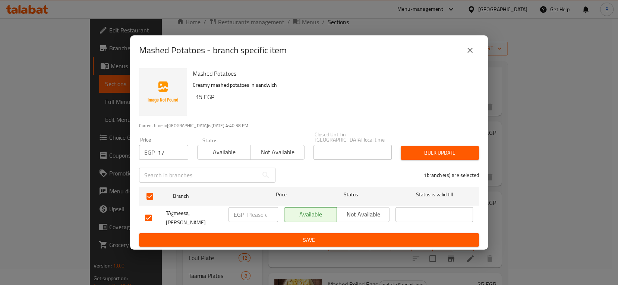
click at [427, 154] on span "Bulk update" at bounding box center [440, 152] width 66 height 9
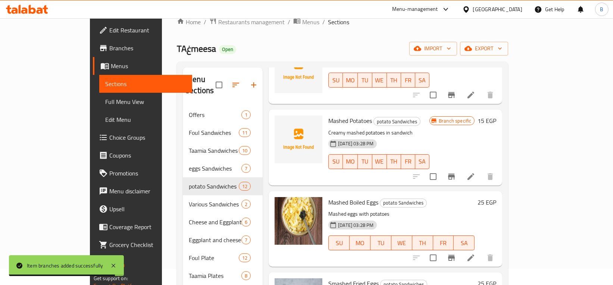
scroll to position [575, 0]
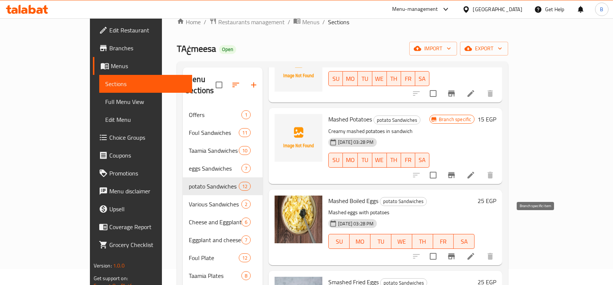
click at [456, 252] on icon "Branch-specific-item" at bounding box center [451, 256] width 9 height 9
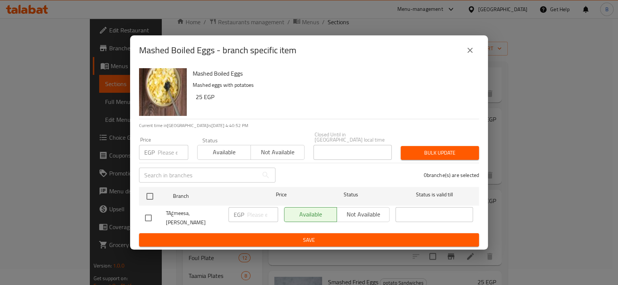
click at [164, 151] on input "number" at bounding box center [173, 152] width 31 height 15
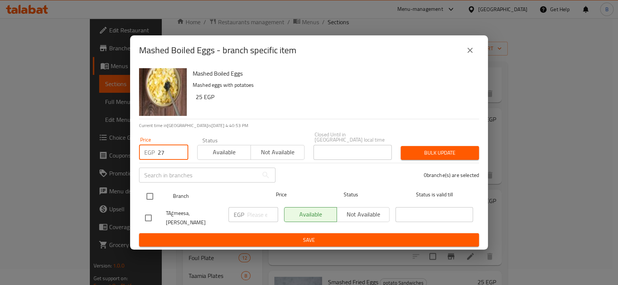
type input "27"
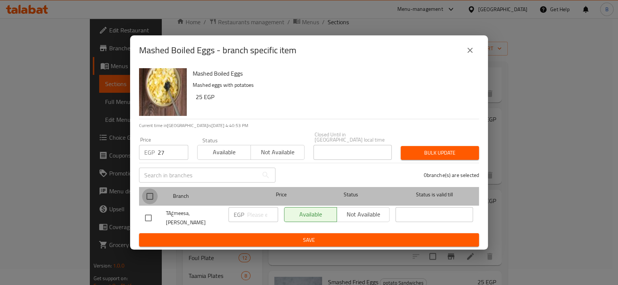
click at [153, 192] on input "checkbox" at bounding box center [150, 197] width 16 height 16
checkbox input "true"
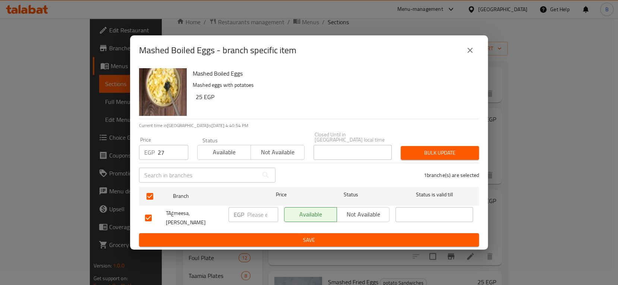
click at [447, 156] on span "Bulk update" at bounding box center [440, 152] width 66 height 9
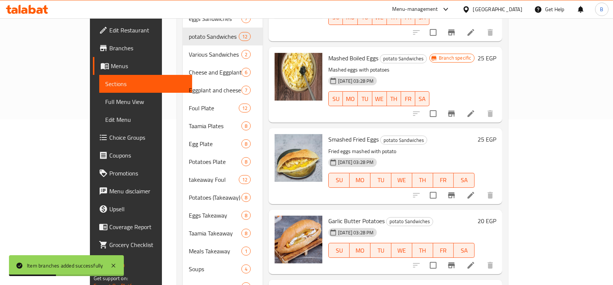
scroll to position [568, 0]
click at [455, 262] on icon "Branch-specific-item" at bounding box center [451, 265] width 7 height 6
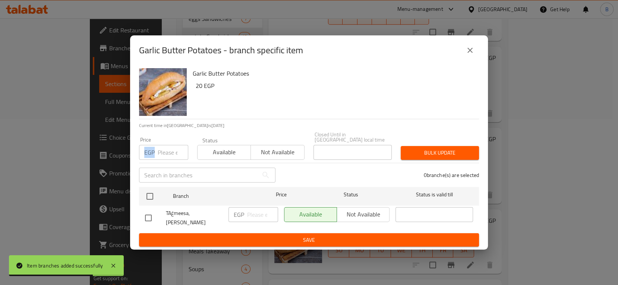
click at [155, 153] on div "EGP Price" at bounding box center [163, 152] width 49 height 15
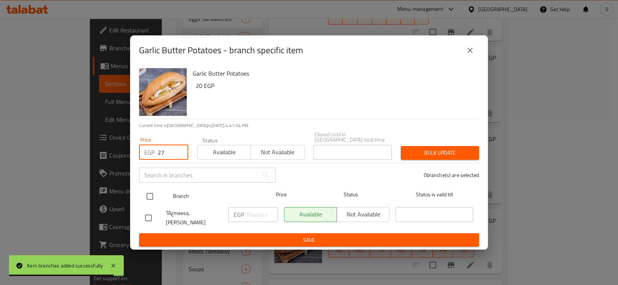
type input "27"
click at [148, 189] on input "checkbox" at bounding box center [150, 197] width 16 height 16
checkbox input "true"
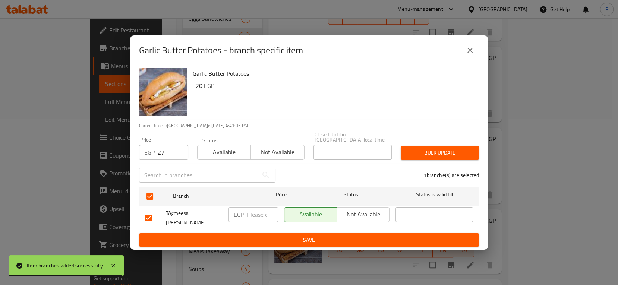
click at [421, 152] on span "Bulk update" at bounding box center [440, 152] width 66 height 9
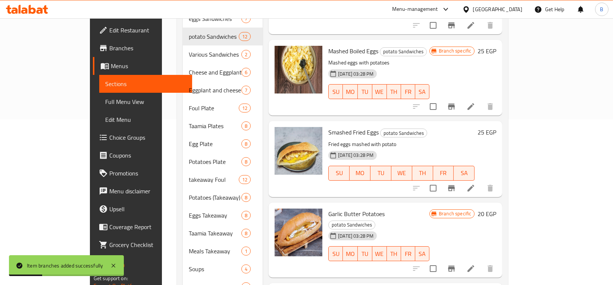
scroll to position [207, 0]
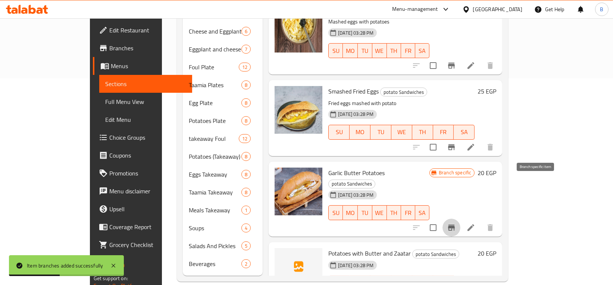
click at [456, 223] on icon "Branch-specific-item" at bounding box center [451, 227] width 9 height 9
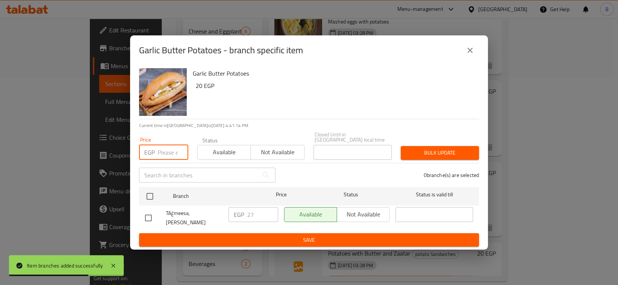
click at [174, 151] on input "number" at bounding box center [173, 152] width 31 height 15
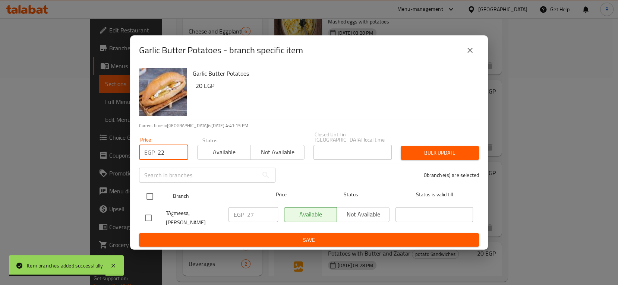
type input "22"
click at [149, 198] on input "checkbox" at bounding box center [150, 197] width 16 height 16
checkbox input "true"
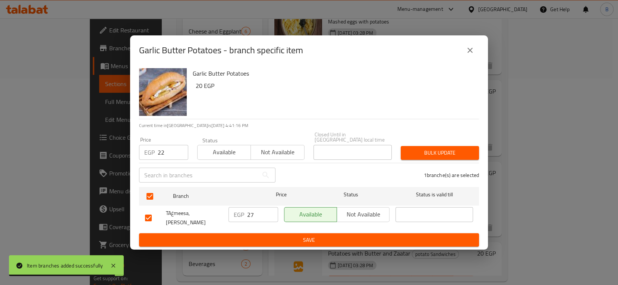
click at [459, 153] on span "Bulk update" at bounding box center [440, 152] width 66 height 9
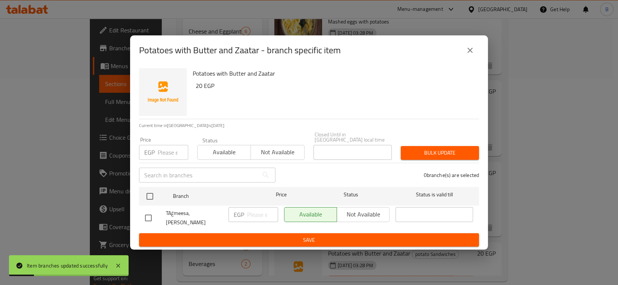
click at [161, 153] on input "number" at bounding box center [173, 152] width 31 height 15
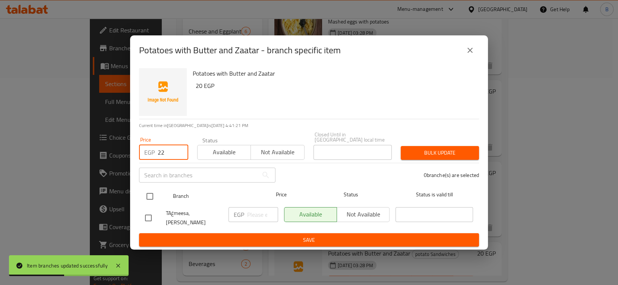
type input "22"
click at [147, 193] on input "checkbox" at bounding box center [150, 197] width 16 height 16
checkbox input "true"
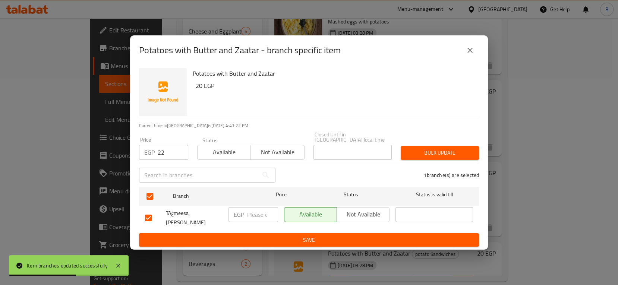
click at [430, 148] on span "Bulk update" at bounding box center [440, 152] width 66 height 9
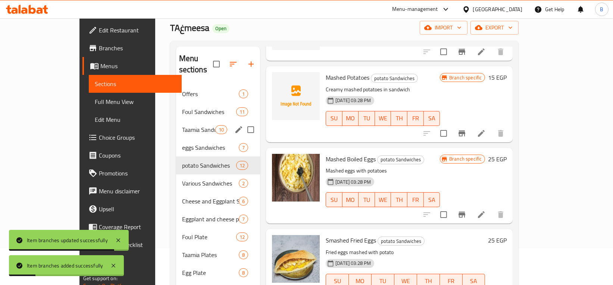
scroll to position [0, 0]
